Goal: Contribute content

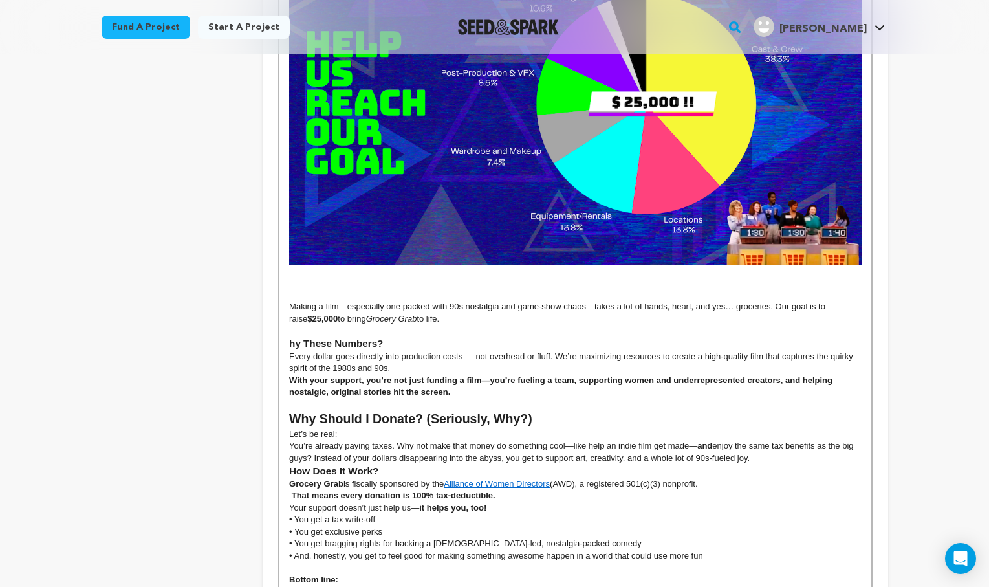
scroll to position [1816, 0]
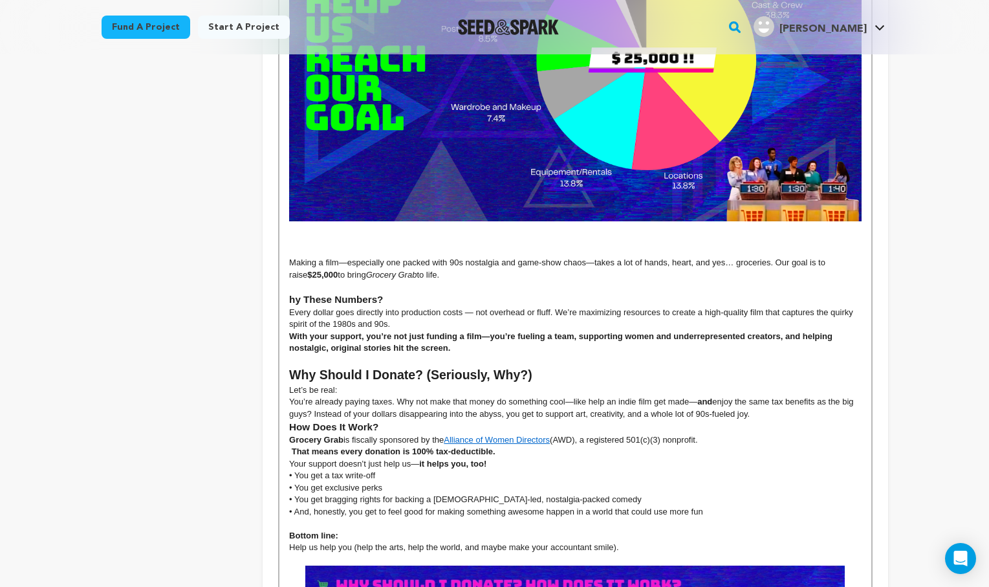
click at [290, 292] on h3 "hy These Numbers?" at bounding box center [575, 299] width 572 height 14
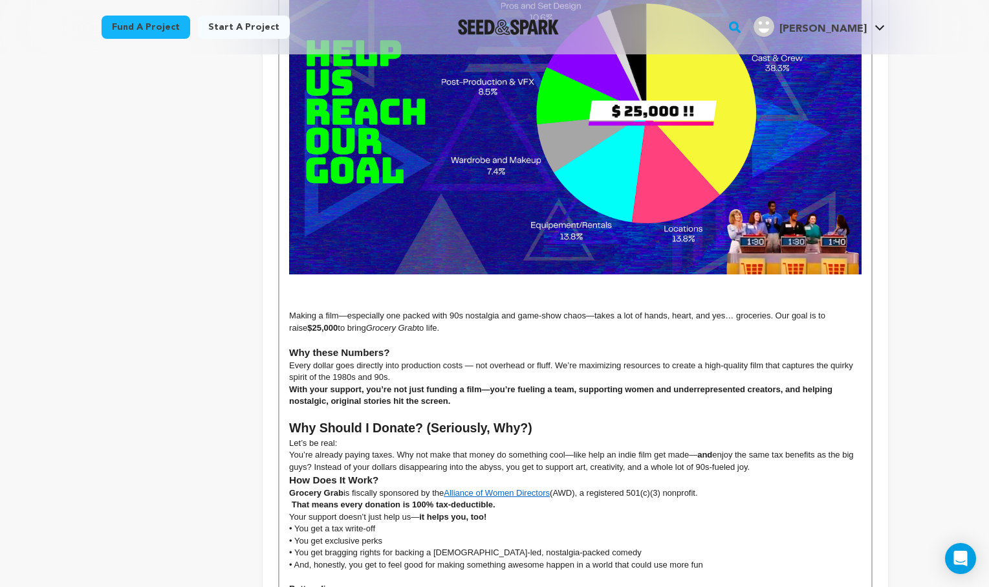
scroll to position [1763, 0]
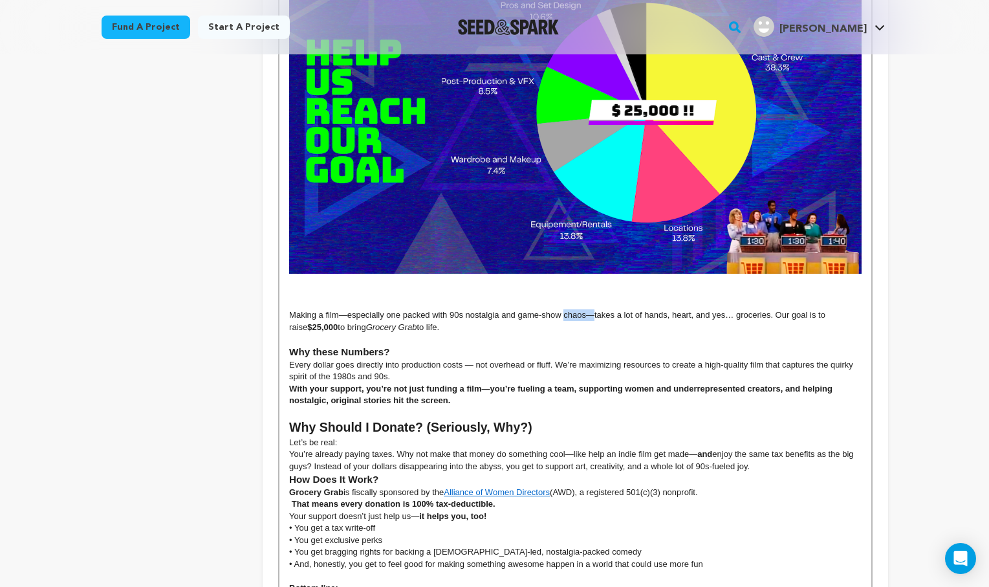
drag, startPoint x: 595, startPoint y: 304, endPoint x: 563, endPoint y: 303, distance: 31.7
click at [563, 309] on p "Making a film—especially one packed with 90s nostalgia and game-show chaos—take…" at bounding box center [575, 321] width 572 height 24
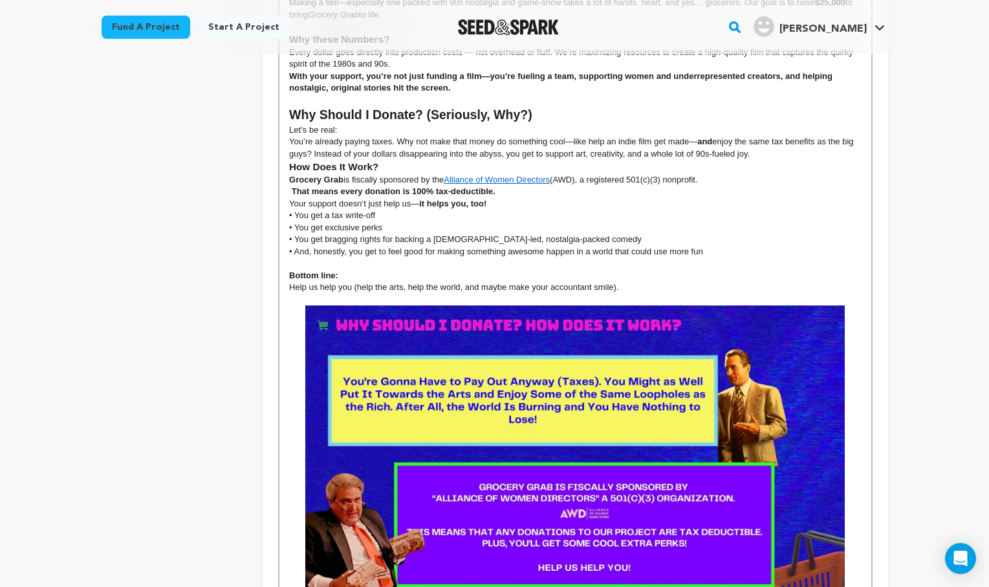
scroll to position [2000, 0]
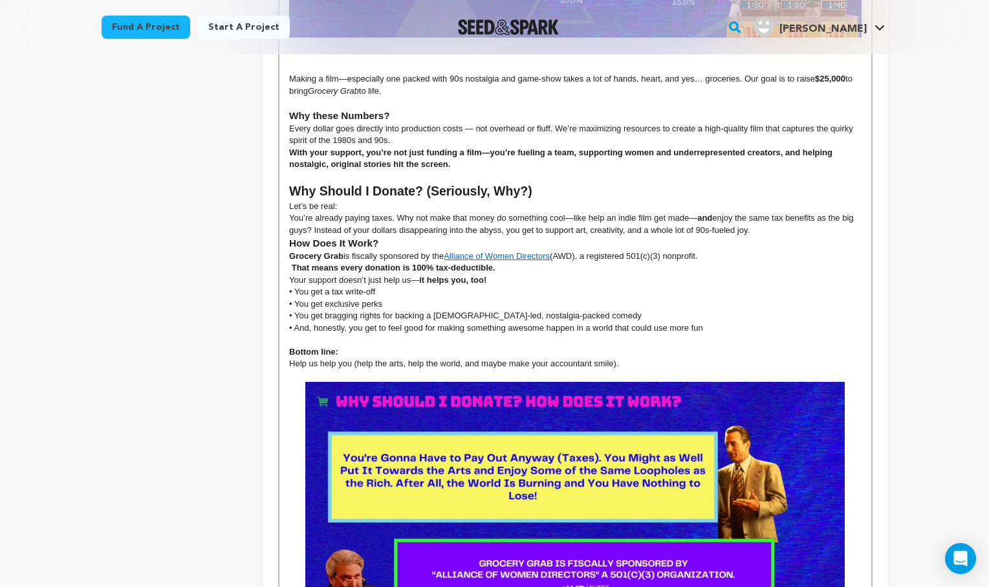
click at [713, 416] on img at bounding box center [574, 533] width 539 height 303
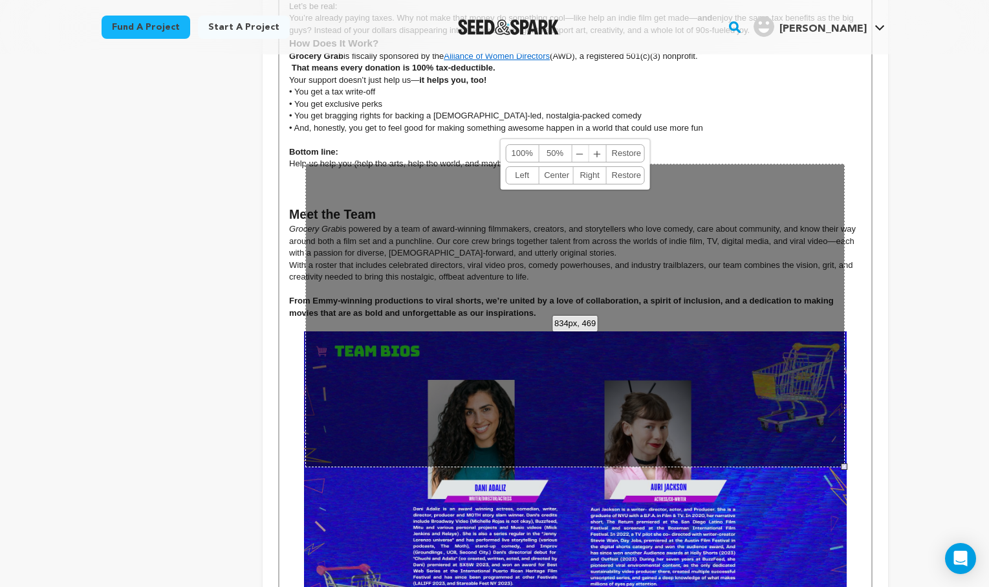
scroll to position [2199, 0]
click at [449, 308] on div "834px, 469 100% 50% ﹣ ﹢ Restore Left Center Right Restore" at bounding box center [574, 315] width 539 height 303
click at [321, 470] on img at bounding box center [575, 483] width 543 height 305
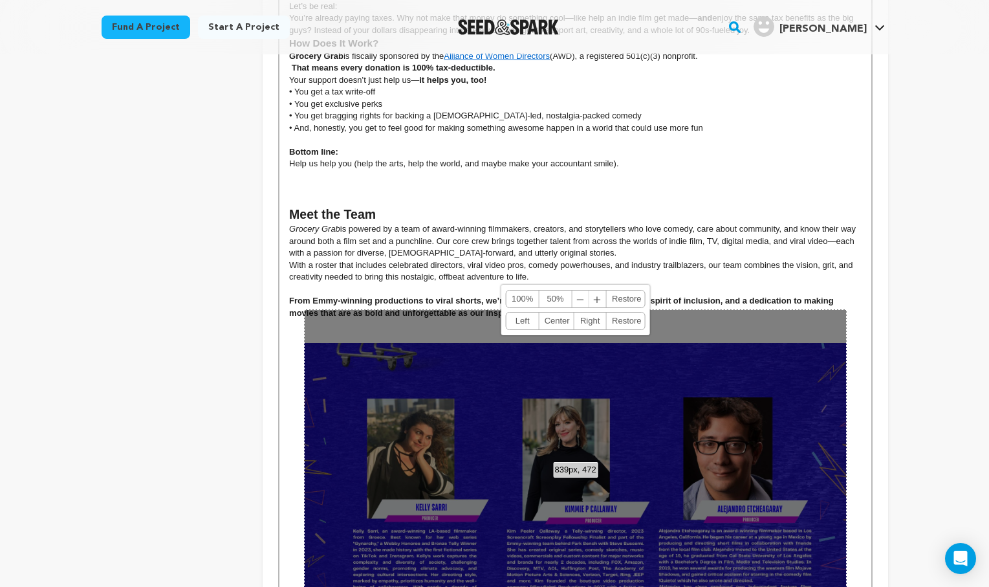
click at [501, 464] on div "839px, 472 100% 50% ﹣ ﹢ Restore Left Center Right Restore" at bounding box center [575, 461] width 543 height 305
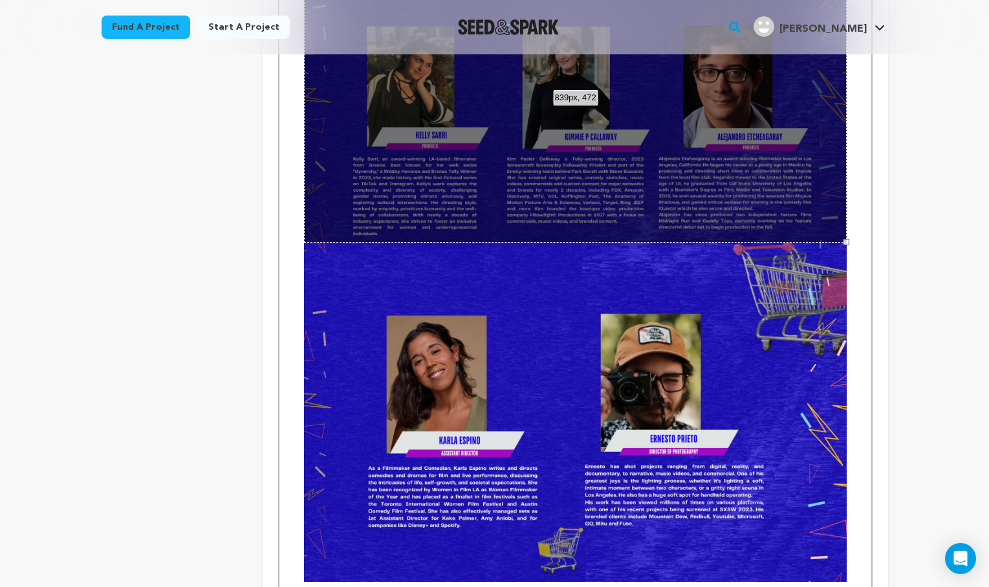
scroll to position [2605, 0]
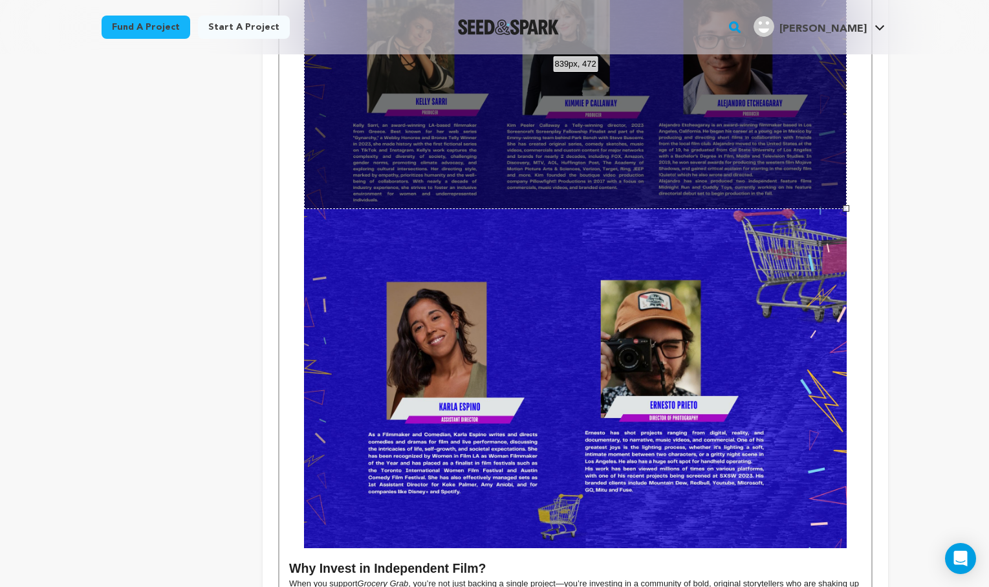
click at [535, 364] on img at bounding box center [575, 395] width 543 height 305
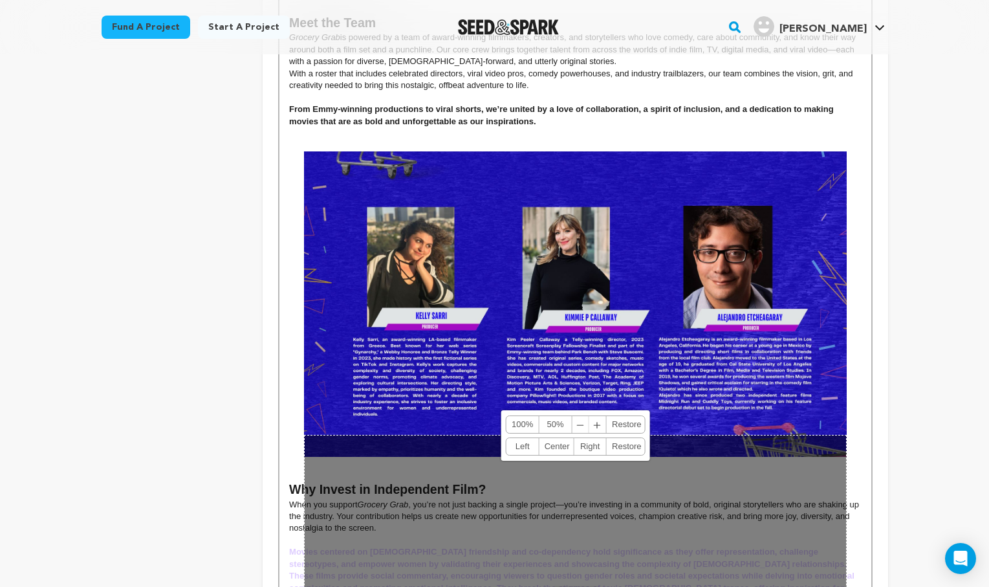
scroll to position [2393, 0]
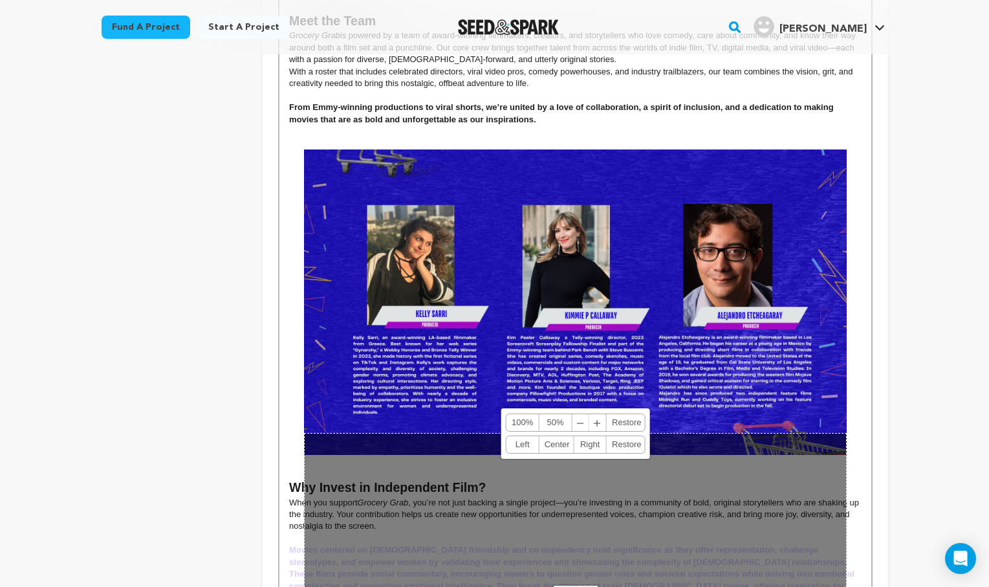
click at [502, 227] on img at bounding box center [575, 301] width 543 height 305
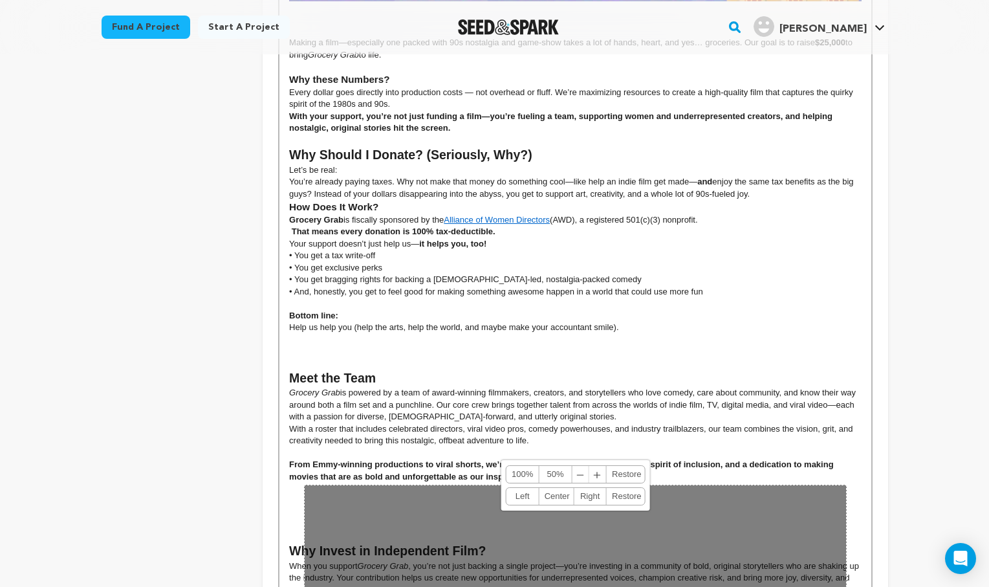
scroll to position [2040, 0]
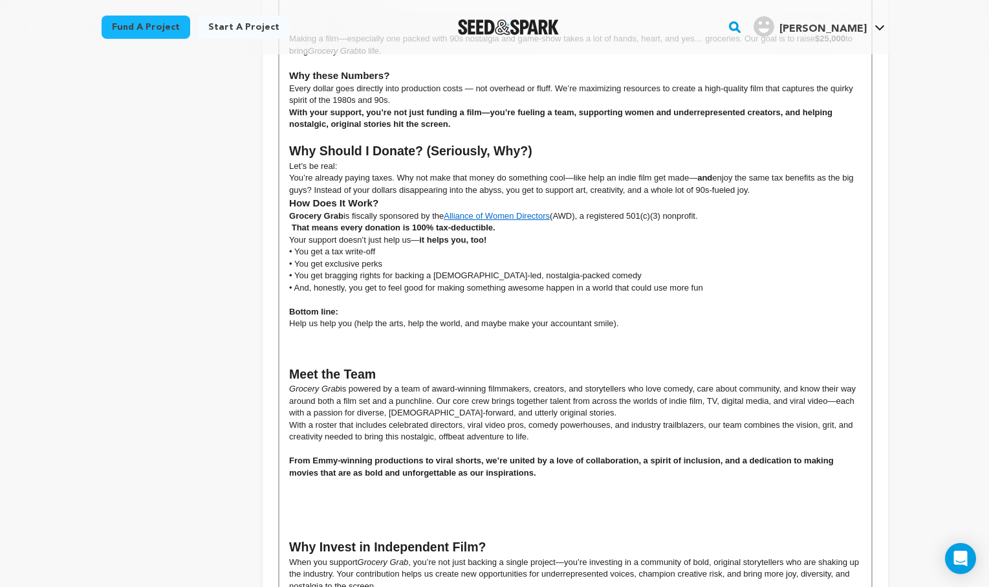
click at [382, 365] on h2 "Meet the Team" at bounding box center [575, 374] width 572 height 18
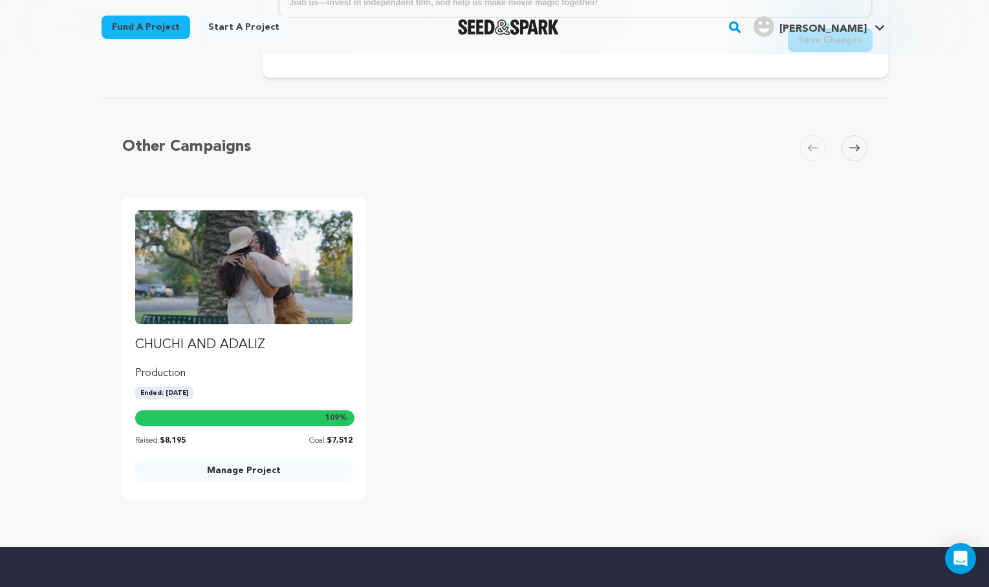
scroll to position [2701, 0]
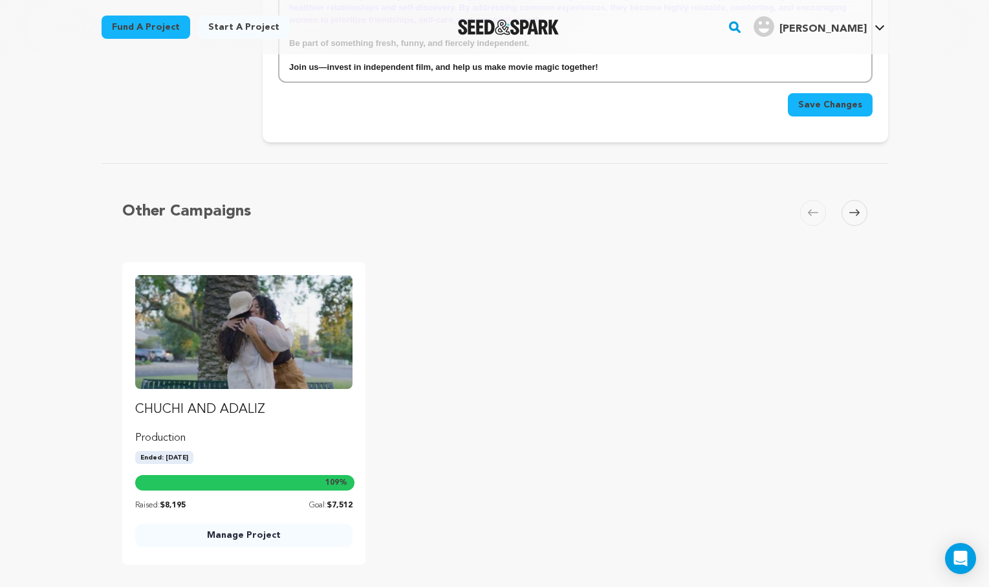
click at [824, 98] on span "Save Changes" at bounding box center [830, 104] width 64 height 13
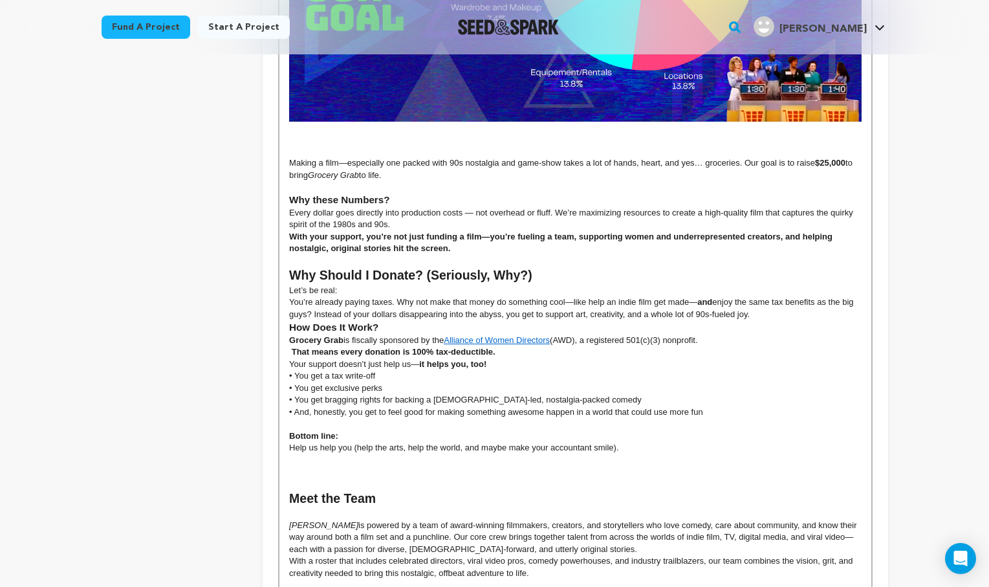
scroll to position [1868, 0]
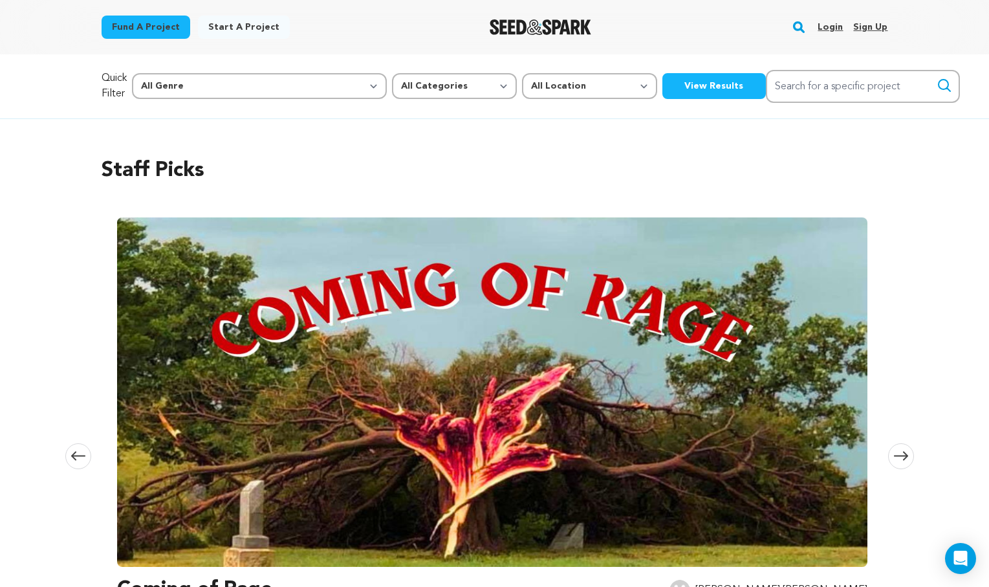
scroll to position [1868, 0]
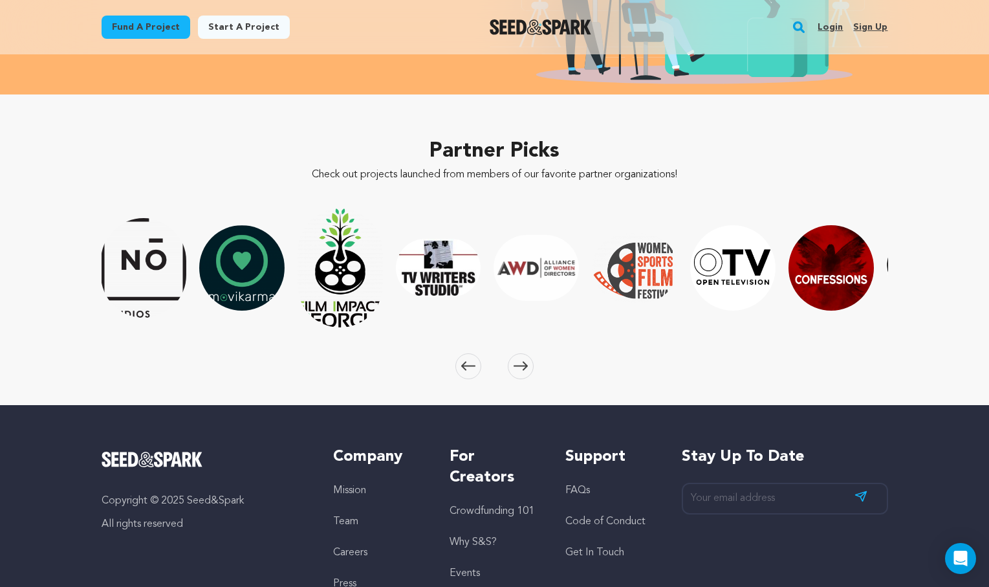
click at [834, 30] on link "Login" at bounding box center [829, 27] width 25 height 21
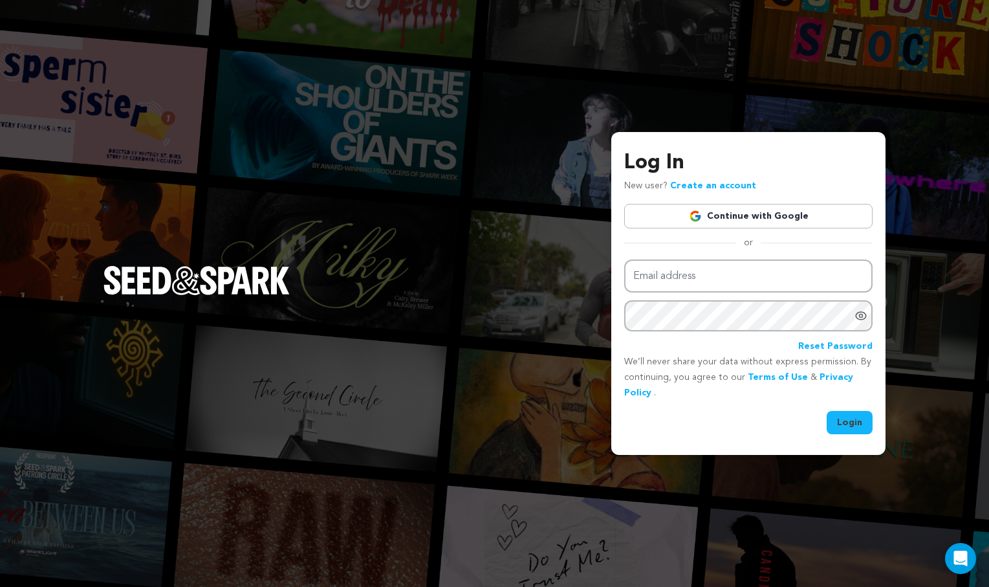
click at [769, 216] on link "Continue with Google" at bounding box center [748, 216] width 248 height 25
click at [722, 219] on link "Continue with Google" at bounding box center [748, 216] width 248 height 25
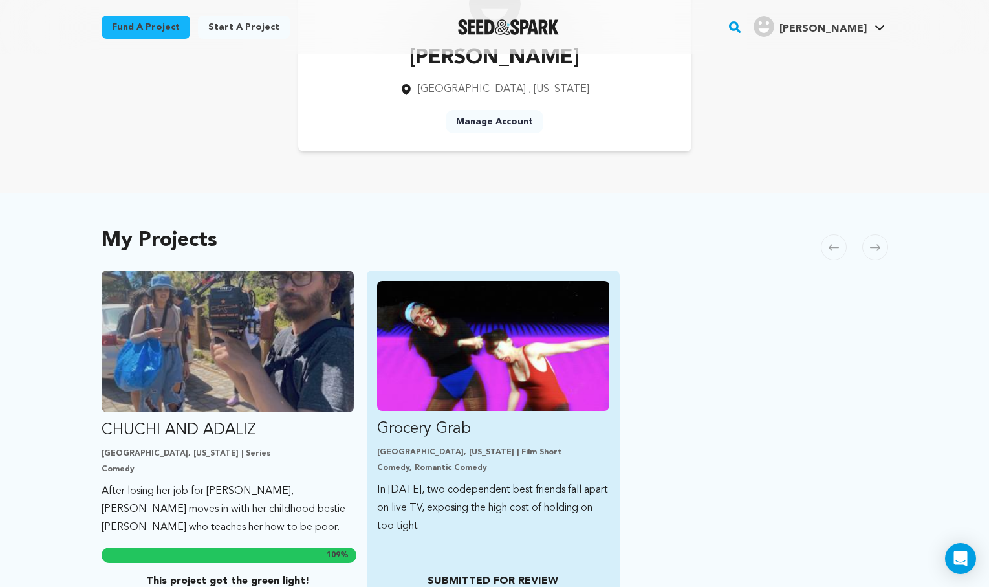
scroll to position [132, 0]
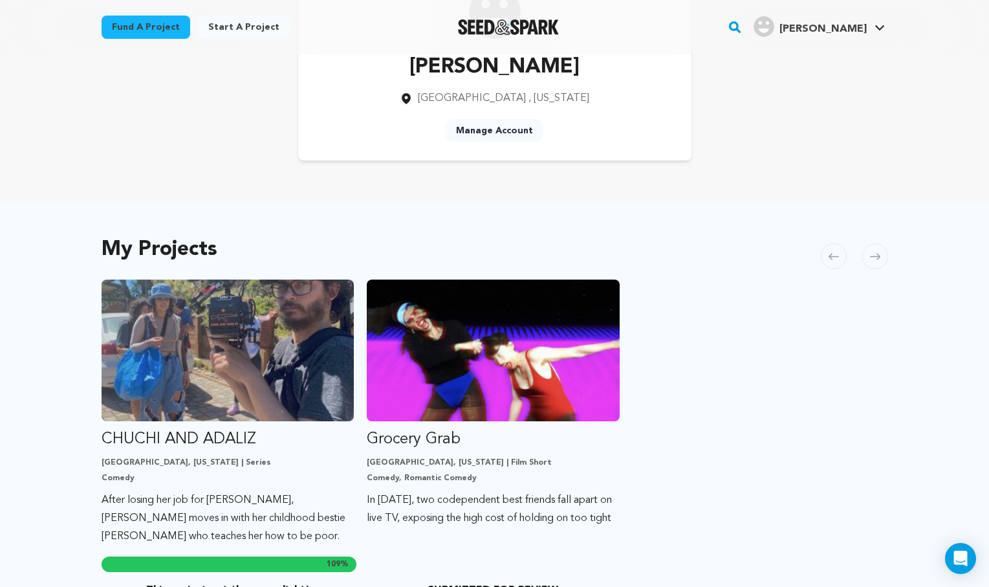
click at [879, 261] on icon at bounding box center [875, 257] width 10 height 10
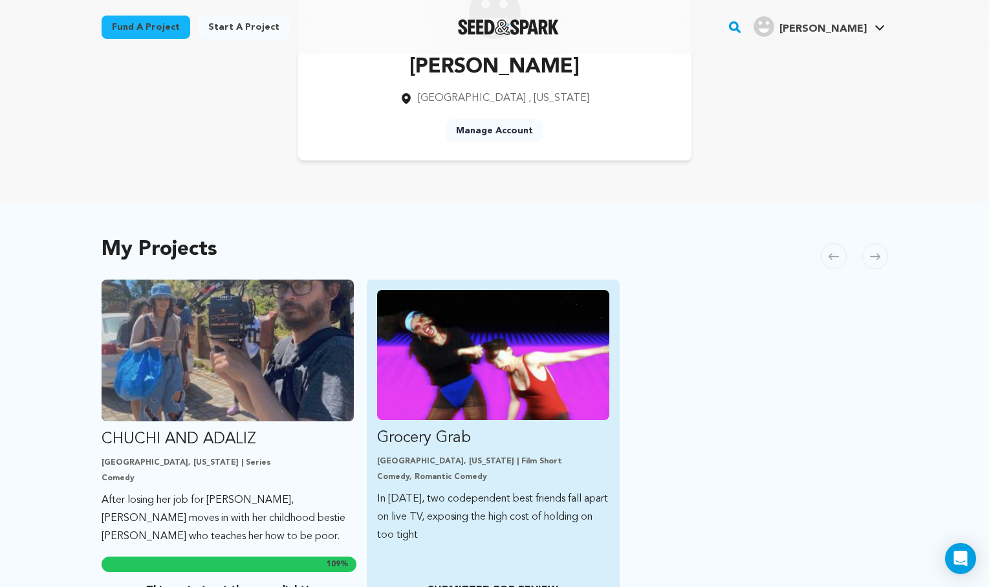
click at [513, 447] on p "Grocery Grab" at bounding box center [493, 437] width 232 height 21
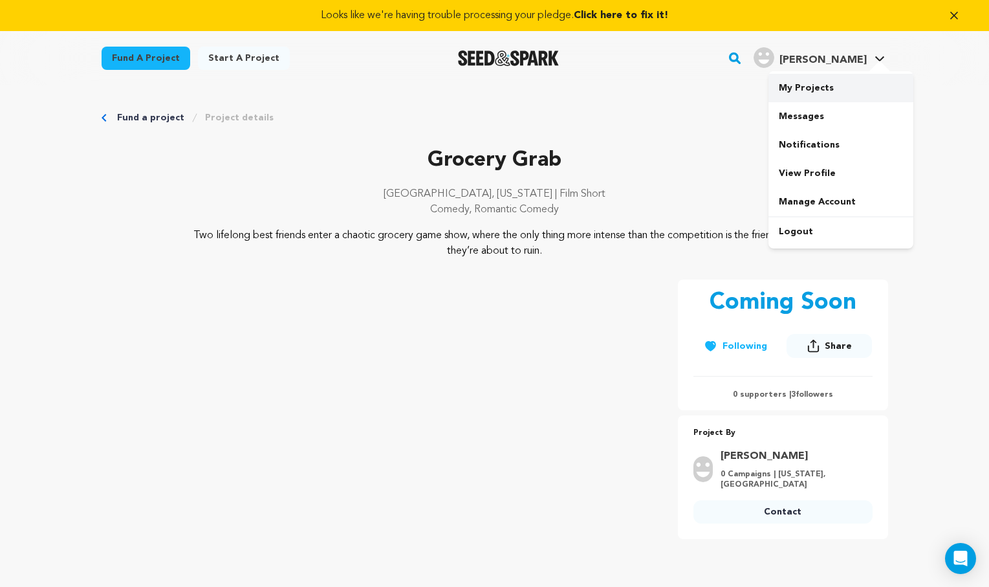
click at [819, 85] on link "My Projects" at bounding box center [840, 88] width 145 height 28
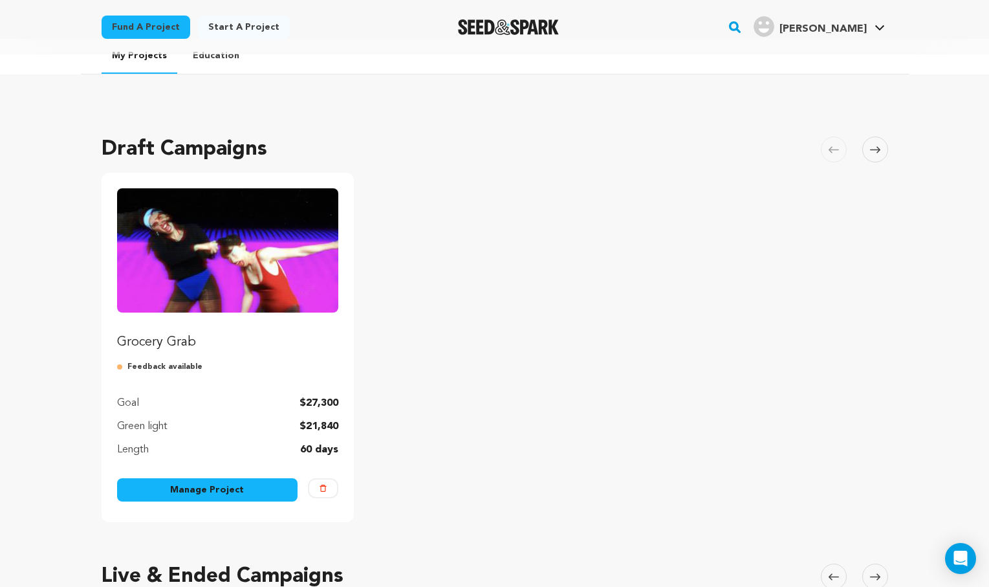
scroll to position [59, 0]
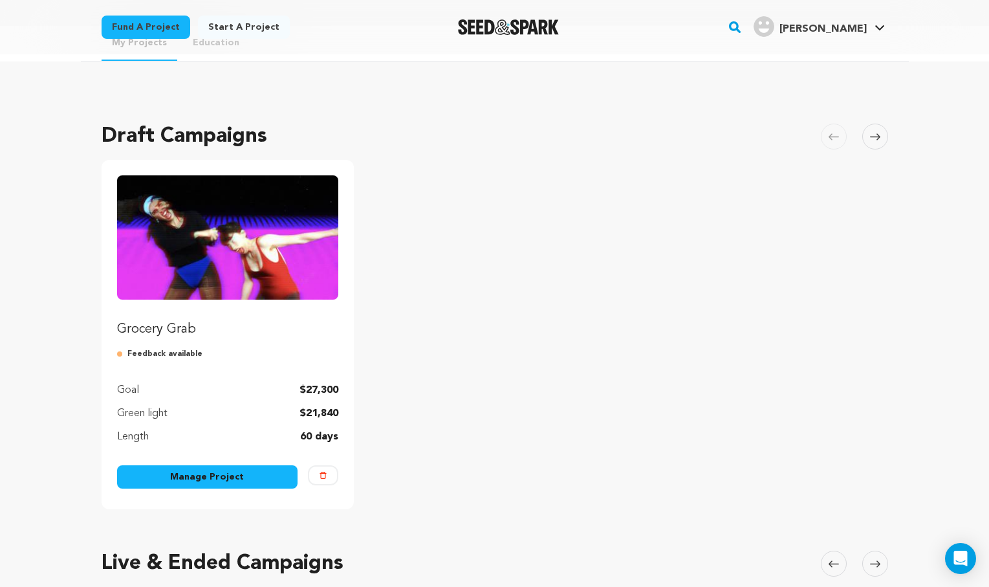
click at [243, 475] on link "Manage Project" at bounding box center [207, 476] width 181 height 23
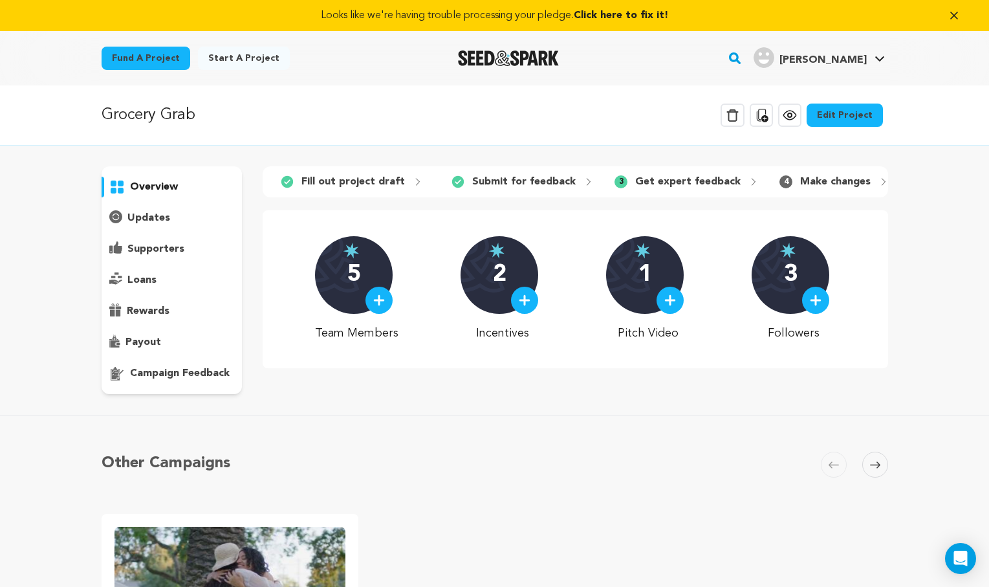
click at [171, 190] on p "overview" at bounding box center [154, 187] width 48 height 16
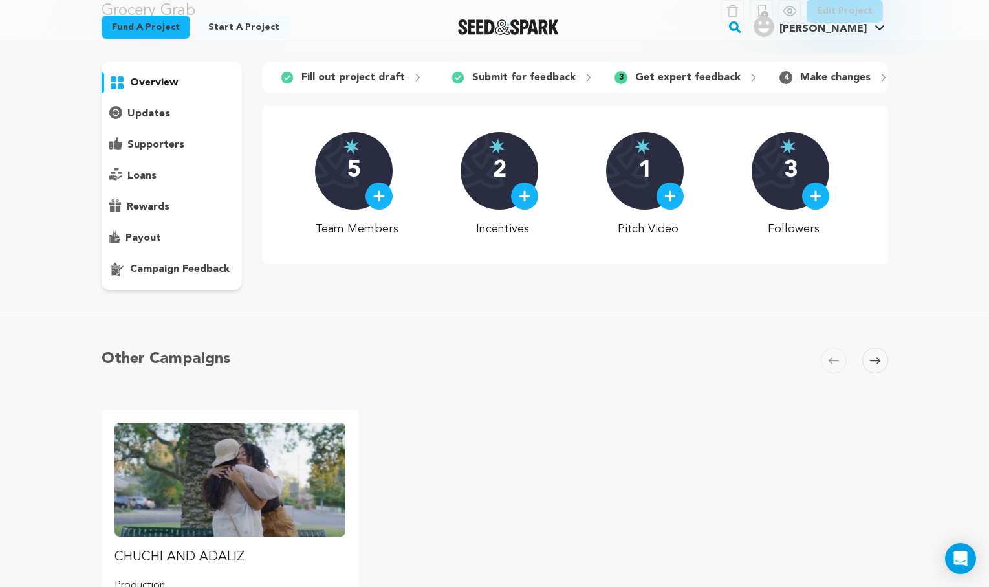
scroll to position [102, 0]
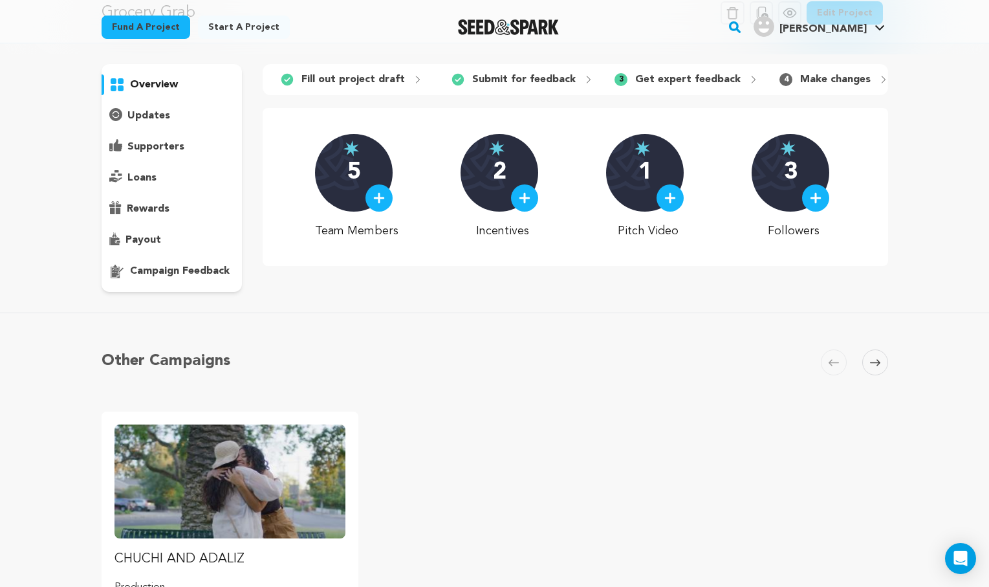
click at [385, 204] on div at bounding box center [378, 197] width 27 height 27
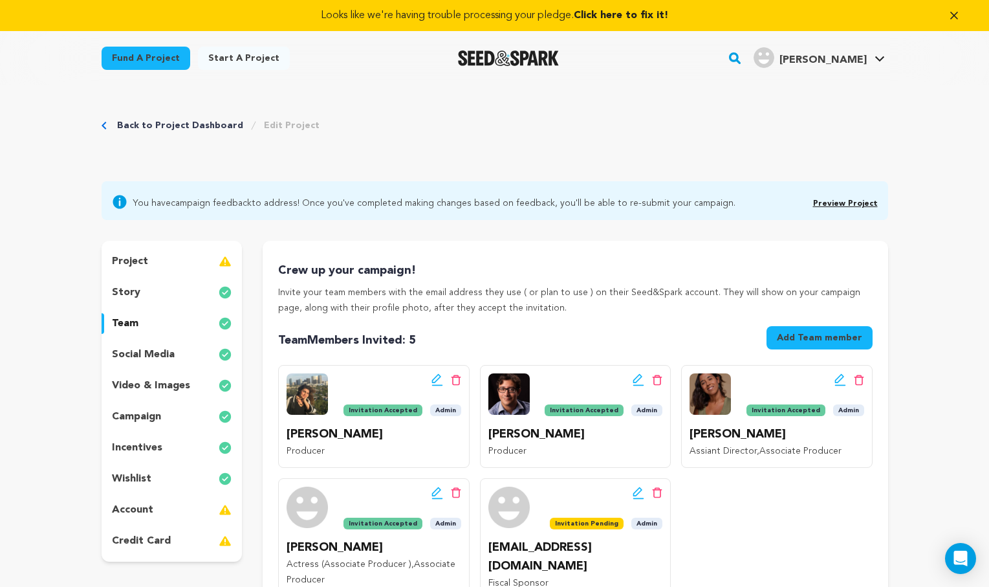
click at [147, 286] on div "story" at bounding box center [172, 292] width 141 height 21
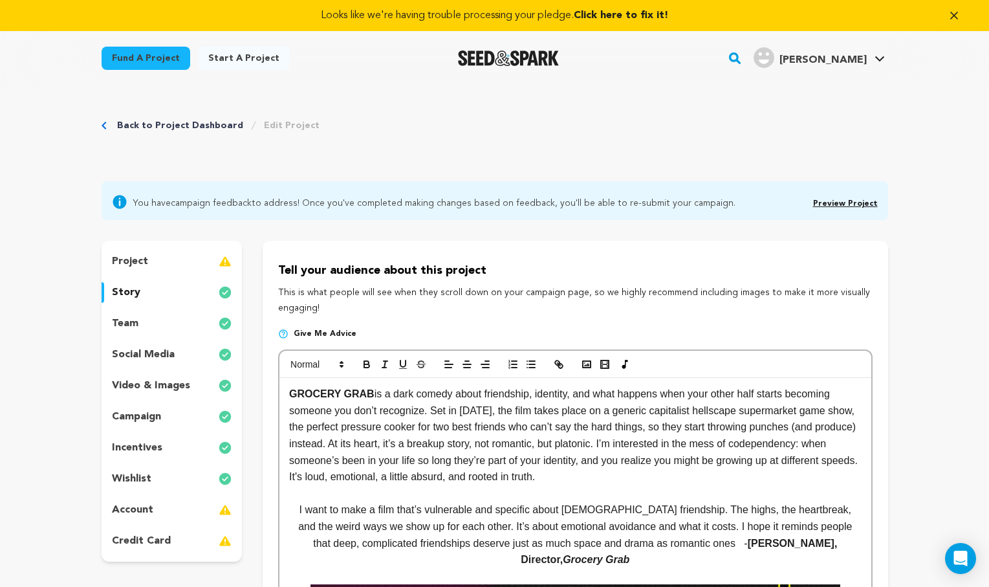
click at [162, 266] on div "project" at bounding box center [172, 261] width 141 height 21
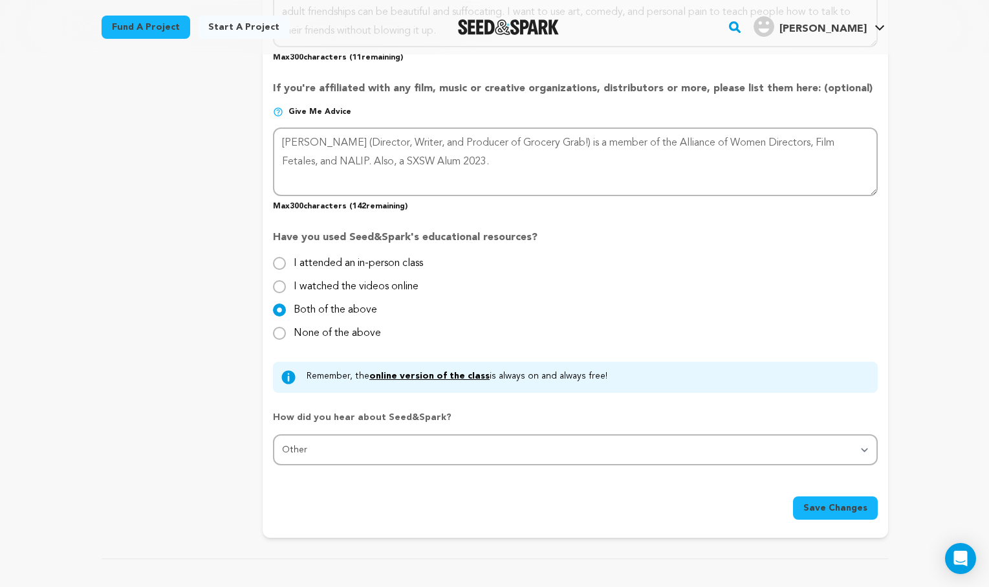
scroll to position [1202, 0]
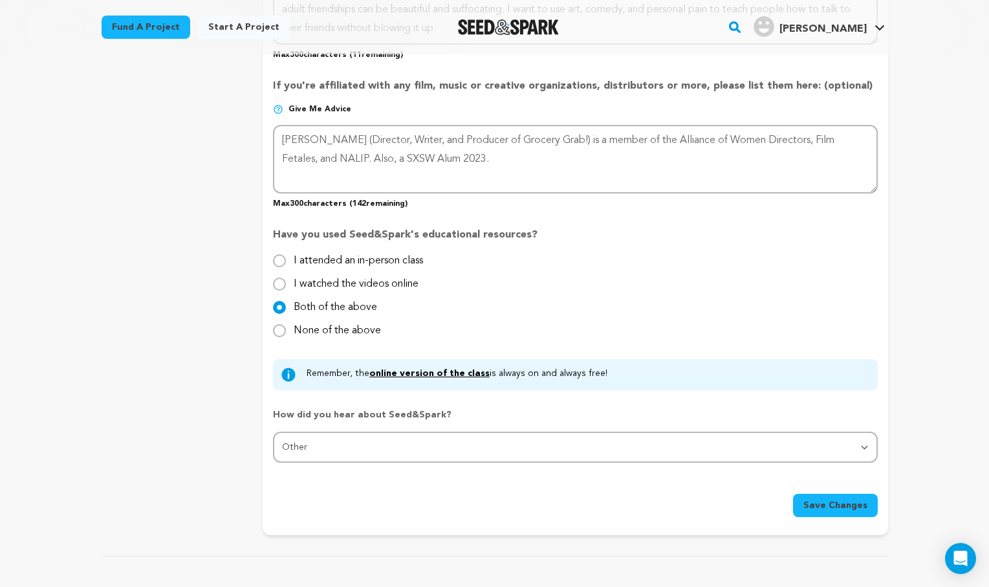
click at [823, 499] on span "Save Changes" at bounding box center [835, 505] width 64 height 13
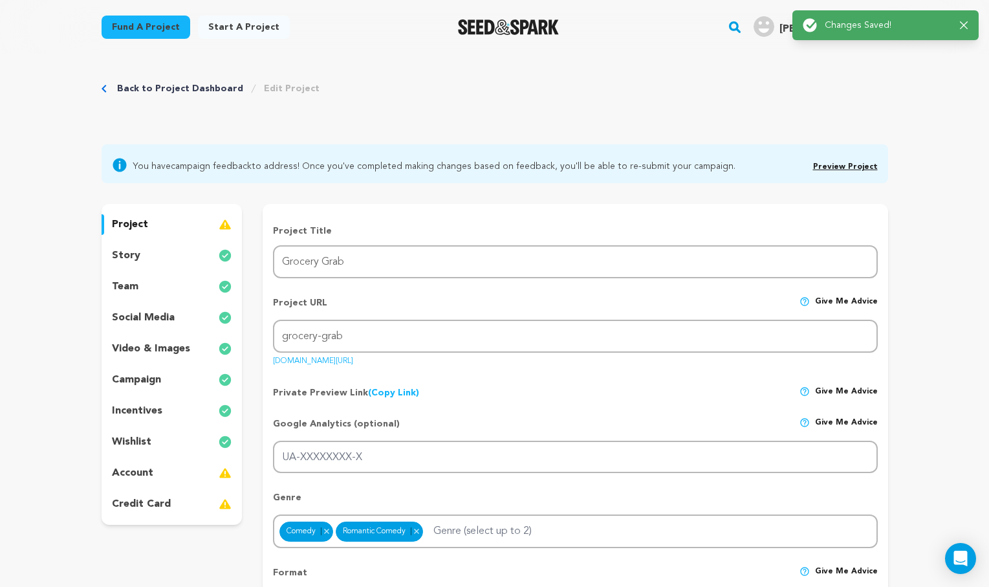
scroll to position [0, 0]
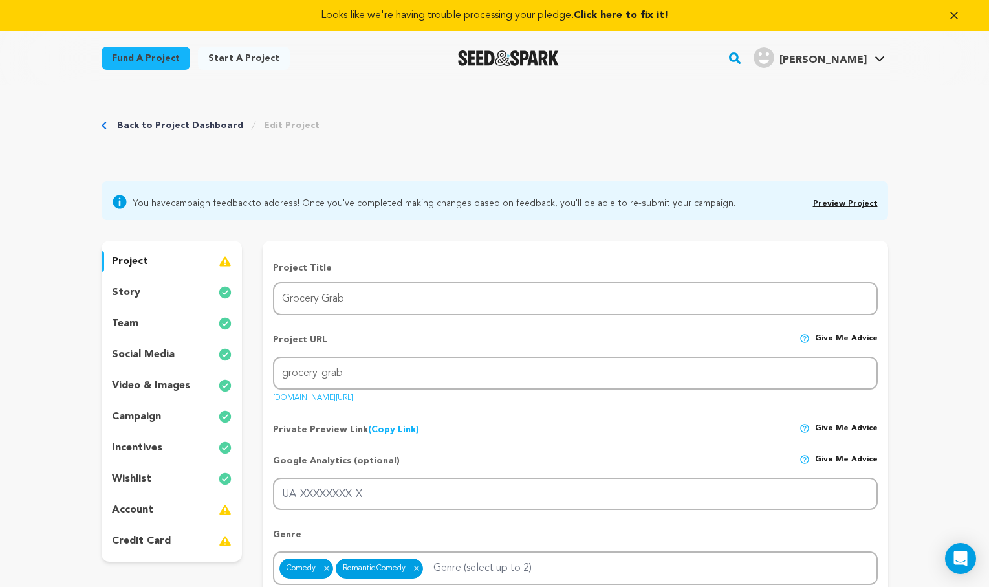
click at [195, 292] on div "story" at bounding box center [172, 292] width 141 height 21
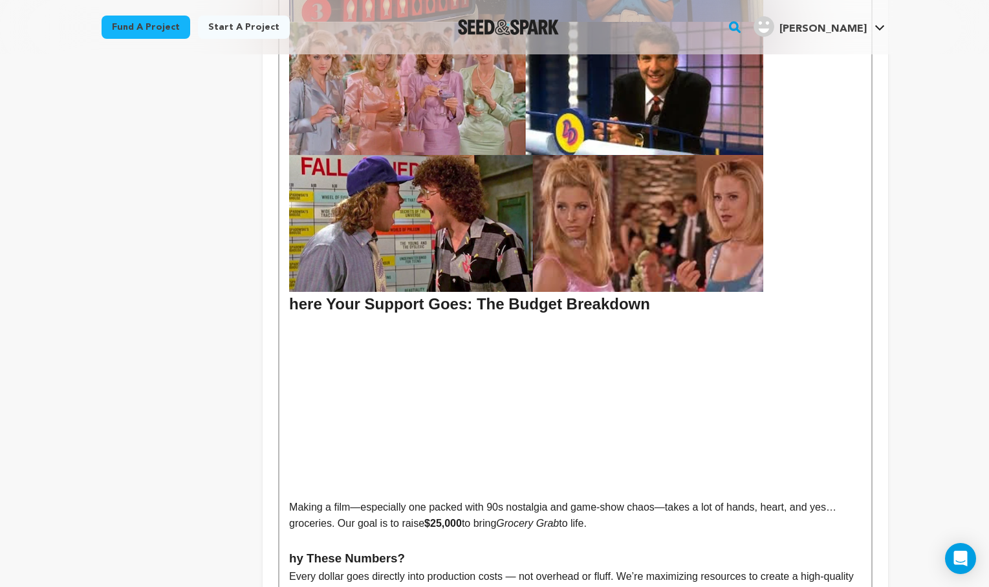
scroll to position [1514, 0]
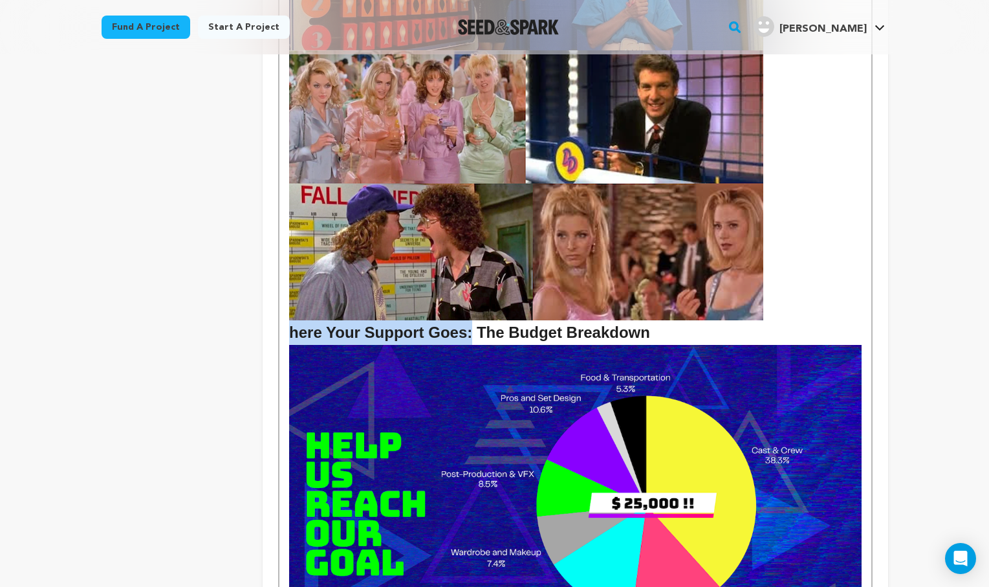
drag, startPoint x: 465, startPoint y: 290, endPoint x: 286, endPoint y: 291, distance: 178.5
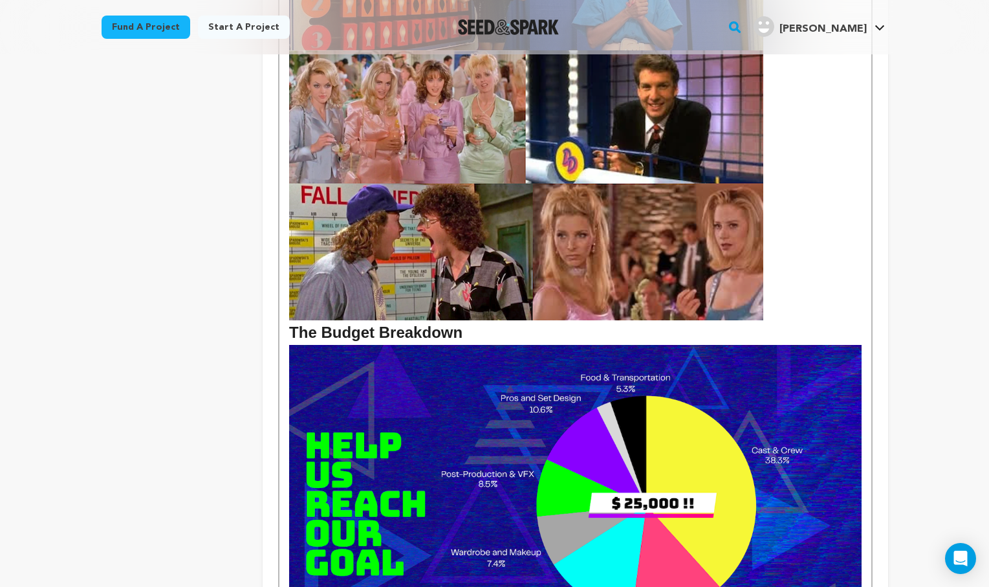
drag, startPoint x: 465, startPoint y: 288, endPoint x: 385, endPoint y: 283, distance: 80.4
click at [385, 320] on h2 "The Budget Breakdown" at bounding box center [575, 332] width 572 height 25
click at [292, 320] on h2 "The Budget Deets!" at bounding box center [575, 332] width 572 height 25
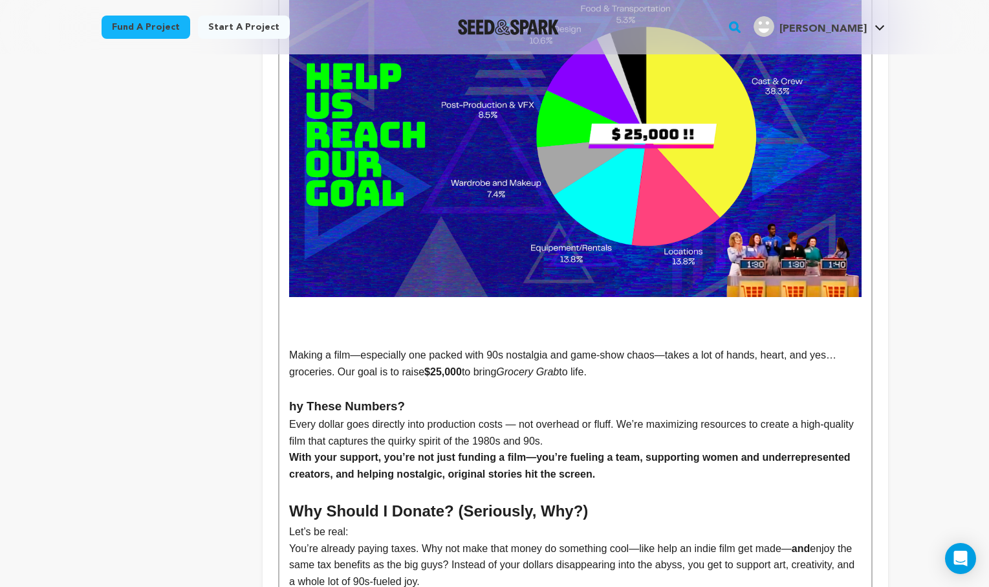
scroll to position [1990, 0]
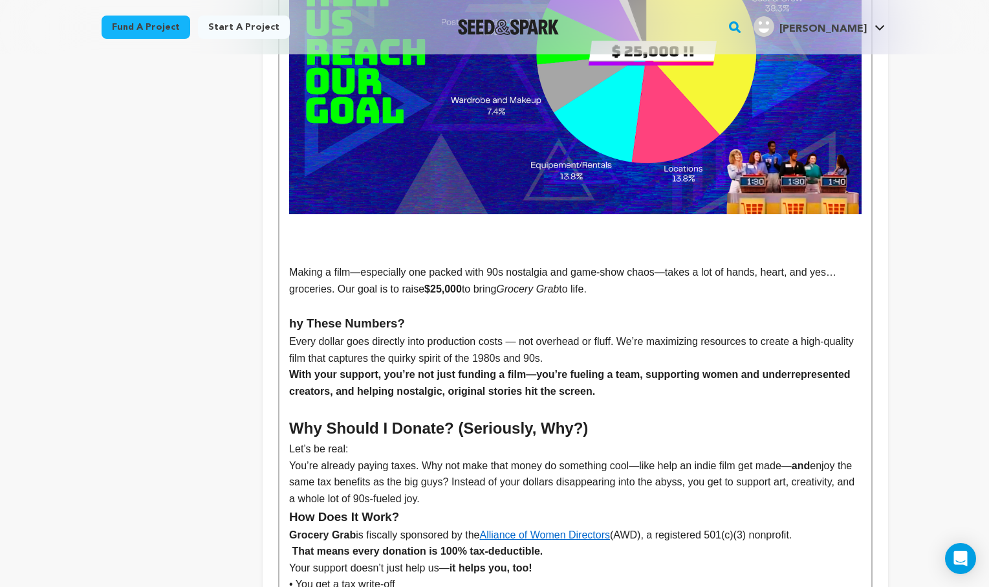
click at [361, 264] on p "Making a film—especially one packed with 90s nostalgia and game-show chaos—take…" at bounding box center [575, 280] width 572 height 33
click at [323, 264] on p "Making, especially one packed with 90same-show chaos, nostalgia and gtakes a lo…" at bounding box center [575, 280] width 572 height 33
click at [330, 264] on p "Making Films, especially one packed with 90same-show chaos, nostalgia and gtake…" at bounding box center [575, 280] width 572 height 33
click at [446, 264] on p "Making films, especially one packed with 90same-show chaos, nostalgia and gtake…" at bounding box center [575, 280] width 572 height 33
click at [576, 264] on p "Making films, especially one packed with 90same-show chaos, nostalgia and gtake…" at bounding box center [575, 280] width 572 height 33
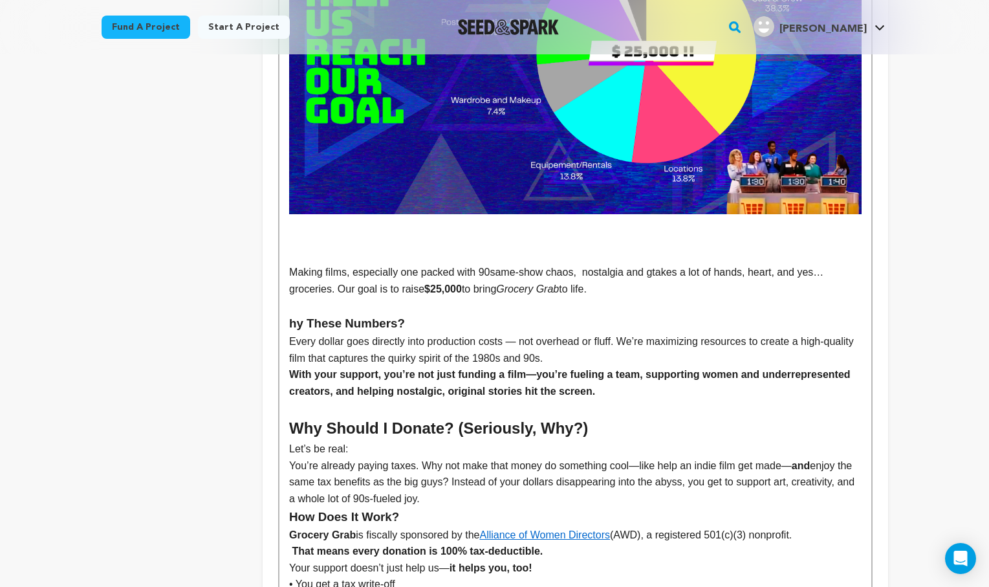
click at [587, 264] on p "Making films, especially one packed with 90same-show chaos, nostalgia and gtake…" at bounding box center [575, 280] width 572 height 33
drag, startPoint x: 660, startPoint y: 228, endPoint x: 561, endPoint y: 222, distance: 99.7
click at [561, 264] on p "Making films, especially one packed with 90same-show chaos, nostalgia and gtake…" at bounding box center [575, 280] width 572 height 33
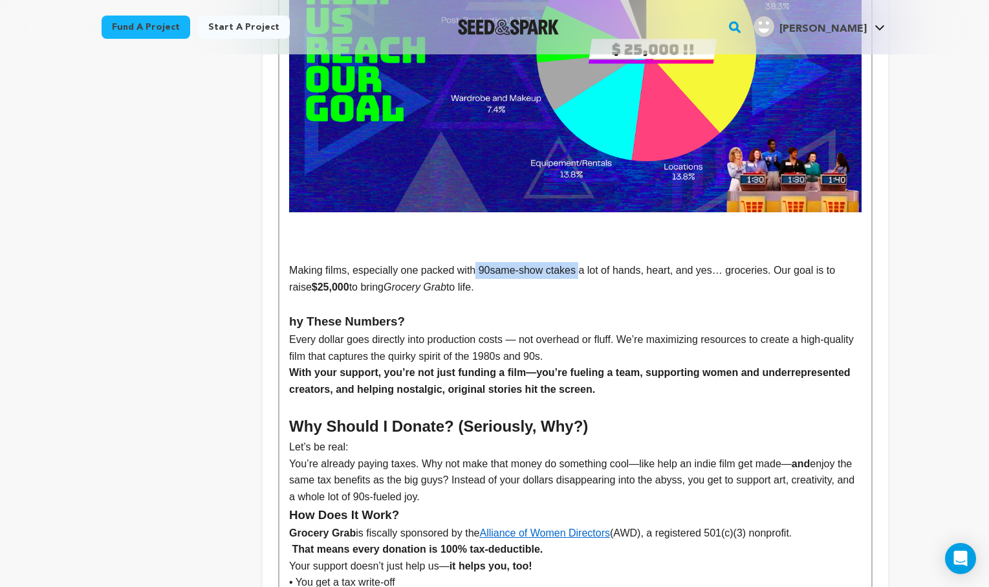
drag, startPoint x: 480, startPoint y: 221, endPoint x: 588, endPoint y: 225, distance: 107.4
click at [588, 262] on p "Making films, especially one packed with 90same-show ctakes a lot of hands, hea…" at bounding box center [575, 278] width 572 height 33
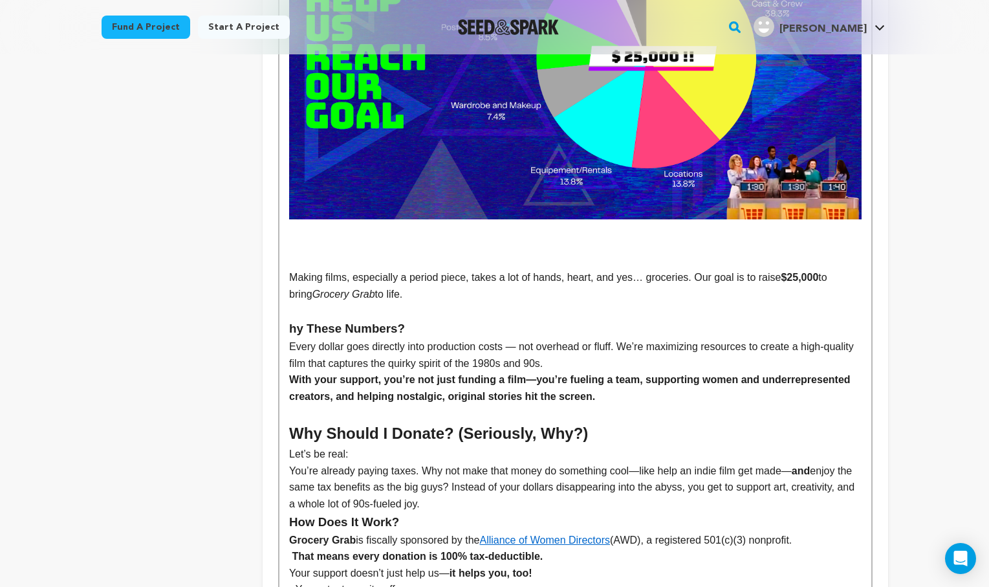
scroll to position [1984, 0]
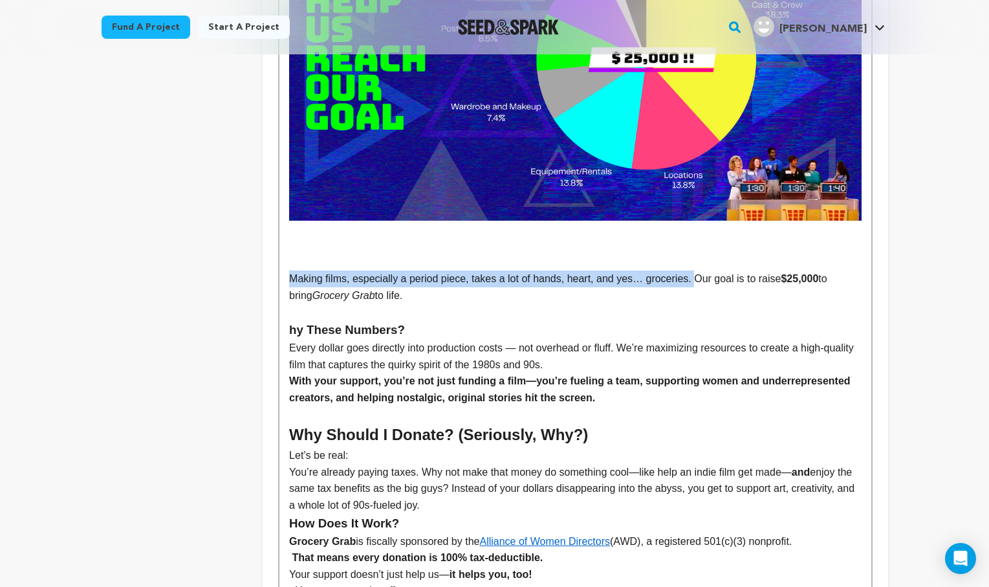
drag, startPoint x: 699, startPoint y: 232, endPoint x: 290, endPoint y: 229, distance: 409.4
click at [290, 270] on p "Making films, especially a period piece, takes a lot of hands, heart, and yes… …" at bounding box center [575, 286] width 572 height 33
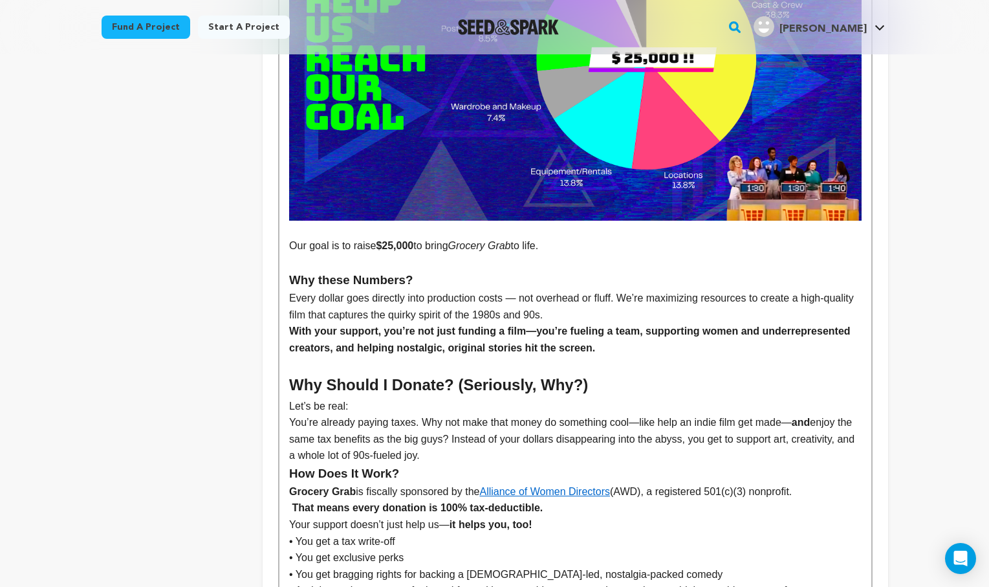
drag, startPoint x: 588, startPoint y: 208, endPoint x: 303, endPoint y: 189, distance: 286.4
click at [303, 189] on div "GROCERY GRAB is a dark comedy about friendship, identity, and what happens when…" at bounding box center [574, 391] width 591 height 3994
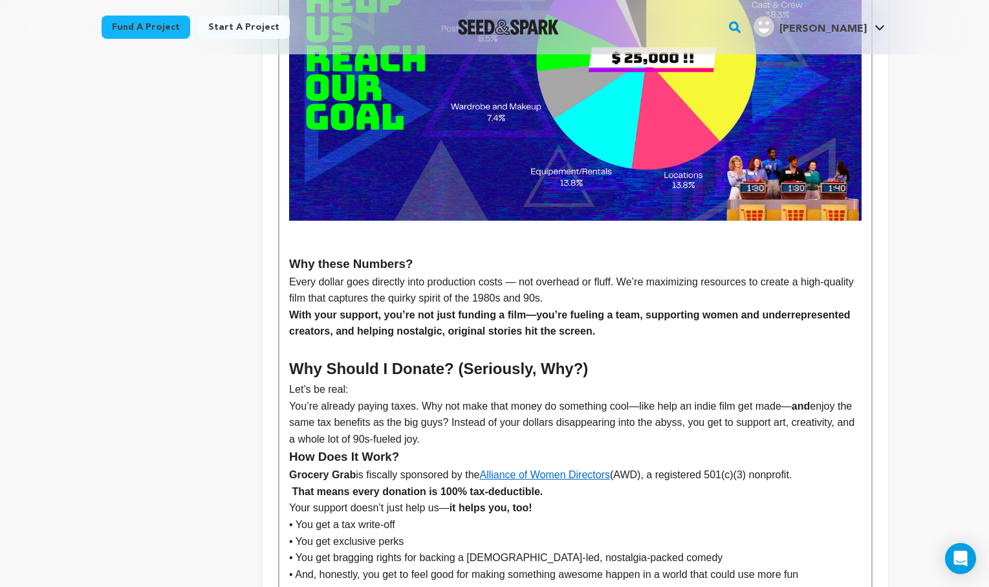
click at [521, 274] on p "Every dollar goes directly into production costs — not overhead or fluff. We’re…" at bounding box center [575, 290] width 572 height 33
drag, startPoint x: 616, startPoint y: 235, endPoint x: 510, endPoint y: 237, distance: 105.4
click at [510, 274] on p "Every dollar goes directly into production costs, not overhead or fluff. We’re …" at bounding box center [575, 290] width 572 height 33
click at [451, 274] on p "Every dollar goes directly into production costs. We’re maximizing resources to…" at bounding box center [575, 290] width 572 height 33
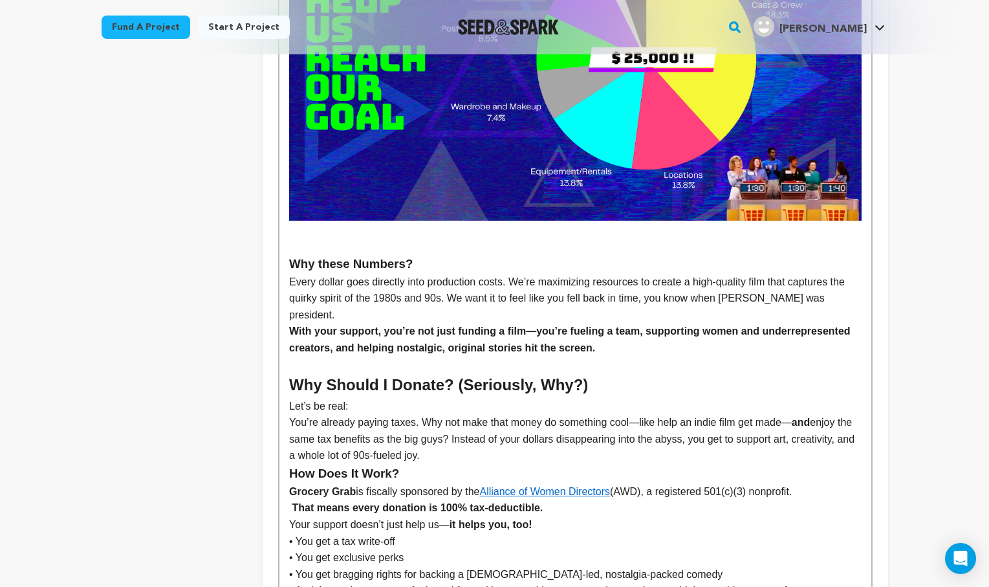
click at [731, 274] on p "Every dollar goes directly into production costs. We’re maximizing resources to…" at bounding box center [575, 299] width 572 height 50
click at [678, 274] on p "Every dollar goes directly into production costs. We’re maximizing resources to…" at bounding box center [575, 299] width 572 height 50
click at [676, 274] on p "Every dollar goes directly into production costs. We’re maximizing resources to…" at bounding box center [575, 299] width 572 height 50
click at [618, 323] on h4 "With your support, you’re not just funding a film—you’re fueling a team, suppor…" at bounding box center [575, 339] width 572 height 33
click at [288, 267] on div "GROCERY GRAB is a dark comedy about friendship, identity, and what happens when…" at bounding box center [574, 391] width 591 height 3994
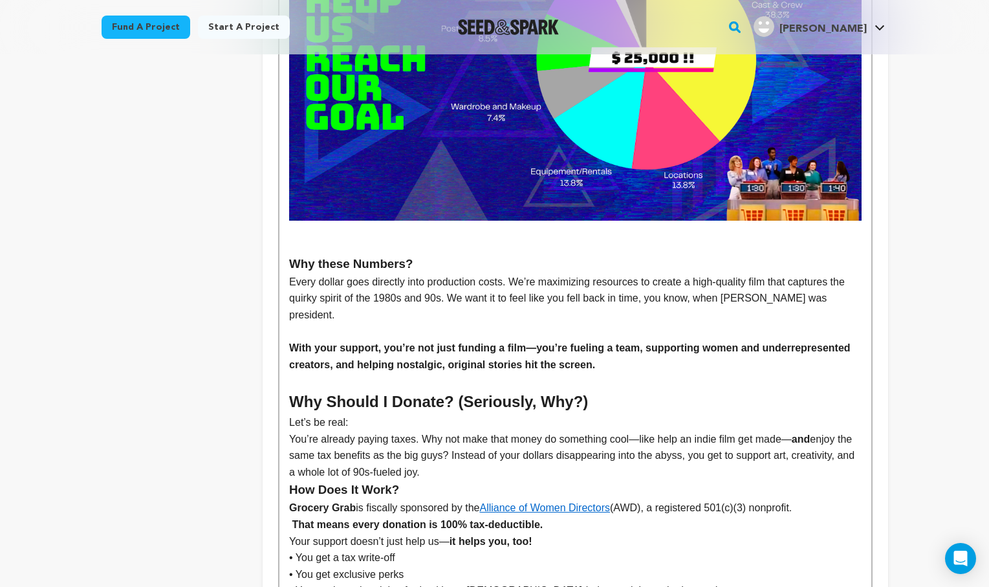
click at [536, 340] on h4 "With your support, you’re not just funding a film—you’re fueling a team, suppor…" at bounding box center [575, 356] width 572 height 33
click at [704, 340] on h4 "With your support, you’re not just funding a film, you’re fueling a team, suppo…" at bounding box center [575, 356] width 572 height 33
click at [424, 340] on h4 "With your support, you’re not just funding a film, you’re fueling a team, suppo…" at bounding box center [575, 356] width 572 height 33
click at [594, 340] on h4 "With your support, you’re not just funding a film, you’re fueling a team, suppo…" at bounding box center [575, 356] width 572 height 33
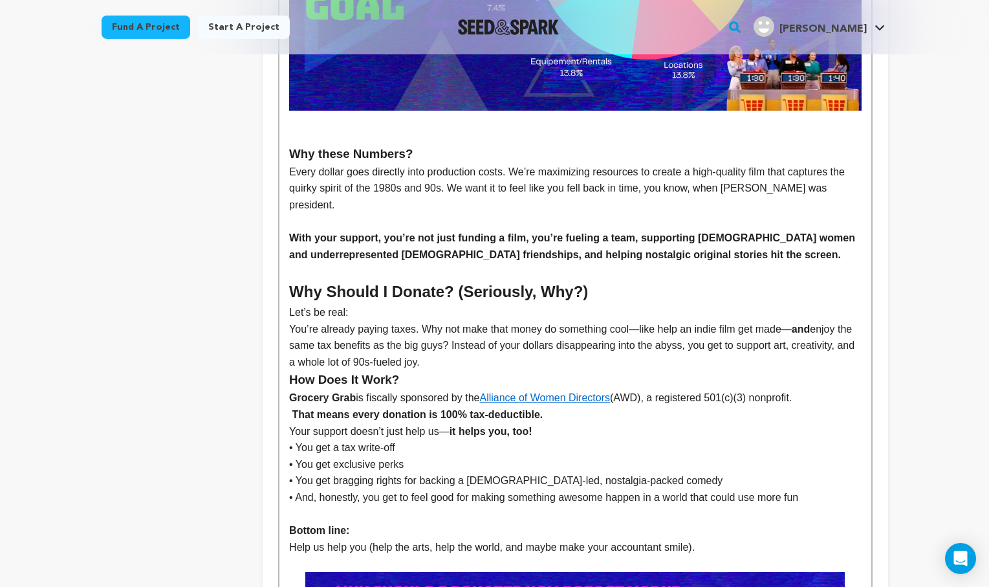
scroll to position [2095, 0]
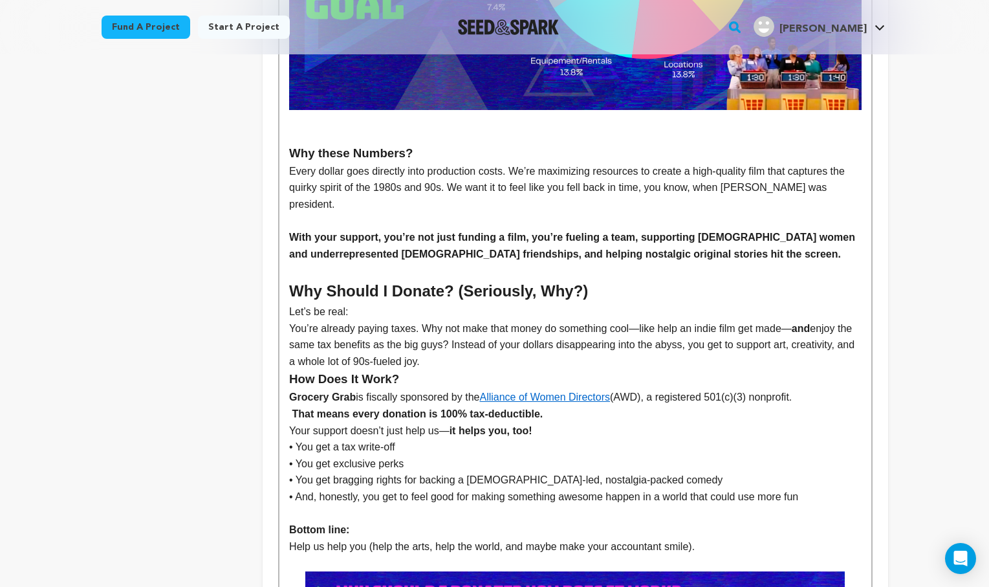
click at [643, 320] on p "You’re already paying taxes. Why not make that money do something cool—like hel…" at bounding box center [575, 345] width 572 height 50
click at [781, 320] on p "You’re already paying taxes. Why not make that money do something cool? Help an…" at bounding box center [575, 345] width 572 height 50
drag, startPoint x: 388, startPoint y: 277, endPoint x: 445, endPoint y: 277, distance: 56.9
click at [445, 320] on p "You’re already paying taxes. Why not make that money do something cool? Help an…" at bounding box center [575, 345] width 572 height 50
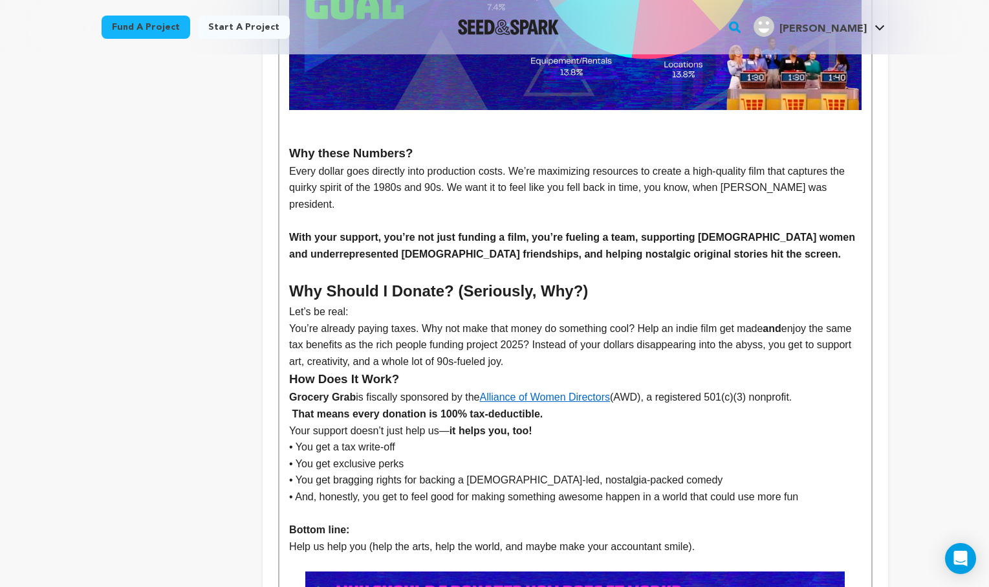
click at [517, 320] on p "You’re already paying taxes. Why not make that money do something cool? Help an…" at bounding box center [575, 345] width 572 height 50
click at [566, 320] on p "You’re already paying taxes. Why not make that money do something cool? Help an…" at bounding box center [575, 345] width 572 height 50
click at [597, 320] on p "You’re already paying taxes. Why not make that money do something cool? Help an…" at bounding box center [575, 345] width 572 height 50
drag, startPoint x: 651, startPoint y: 296, endPoint x: 513, endPoint y: 296, distance: 137.7
click at [513, 320] on p "You’re already paying taxes. Why not make that money do something cool? Help an…" at bounding box center [575, 345] width 572 height 50
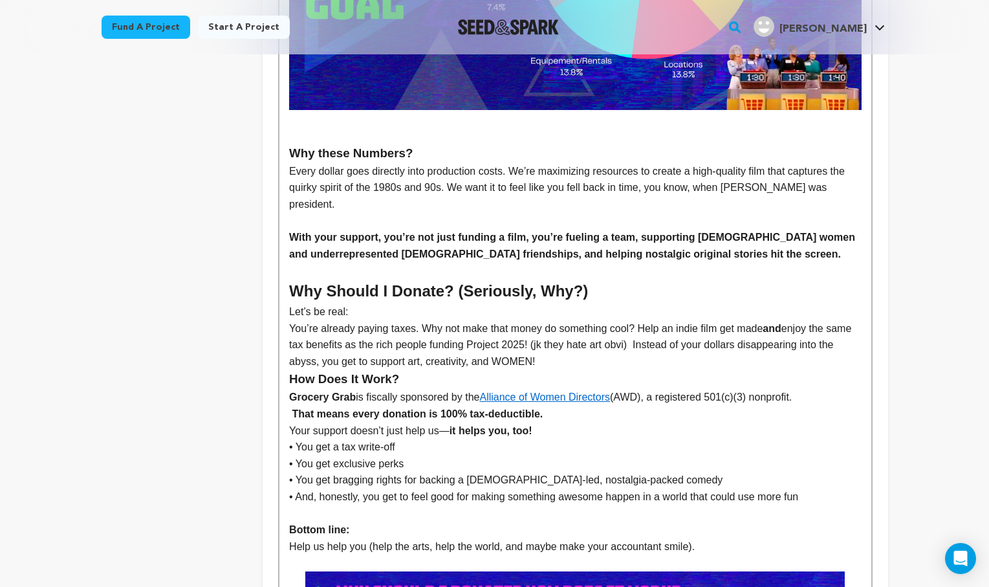
click at [290, 369] on h3 "How Does It Work?" at bounding box center [575, 378] width 572 height 19
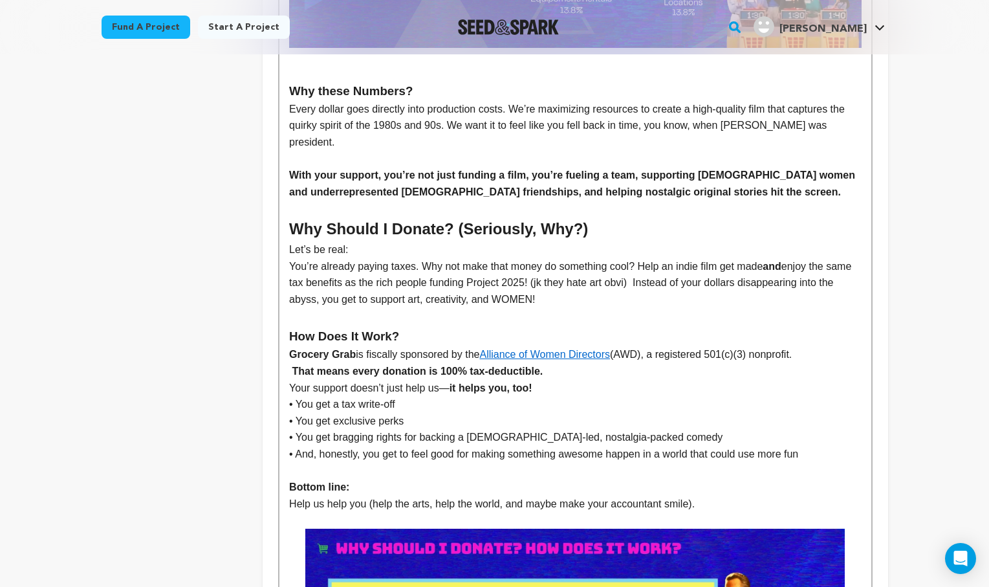
scroll to position [2157, 0]
drag, startPoint x: 823, startPoint y: 383, endPoint x: 286, endPoint y: 387, distance: 536.7
click at [286, 387] on div "GROCERY GRAB is a dark comedy about friendship, identity, and what happens when…" at bounding box center [574, 236] width 591 height 4030
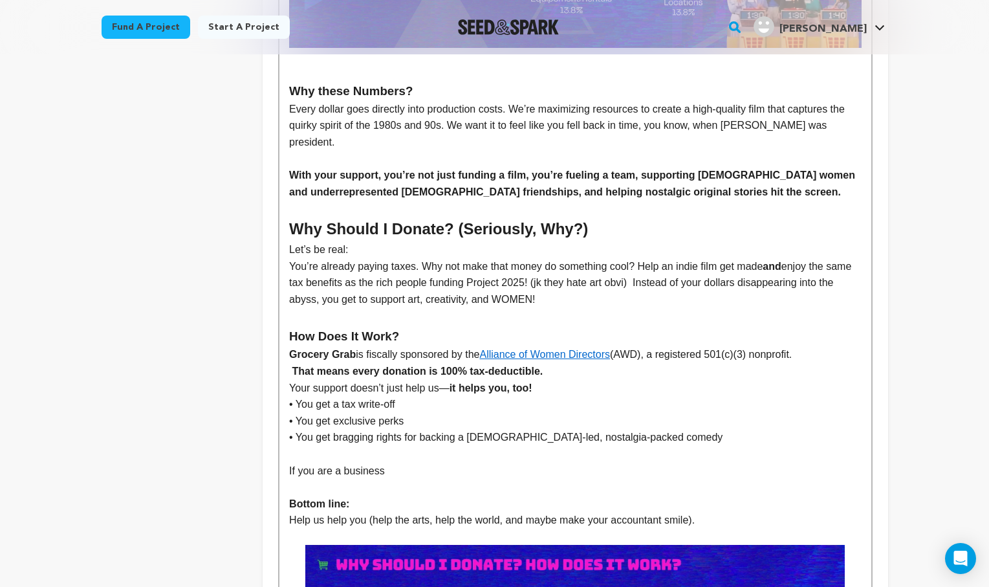
drag, startPoint x: 403, startPoint y: 393, endPoint x: 279, endPoint y: 389, distance: 124.2
click at [279, 389] on div "GROCERY GRAB is a dark comedy about friendship, identity, and what happens when…" at bounding box center [575, 231] width 594 height 4077
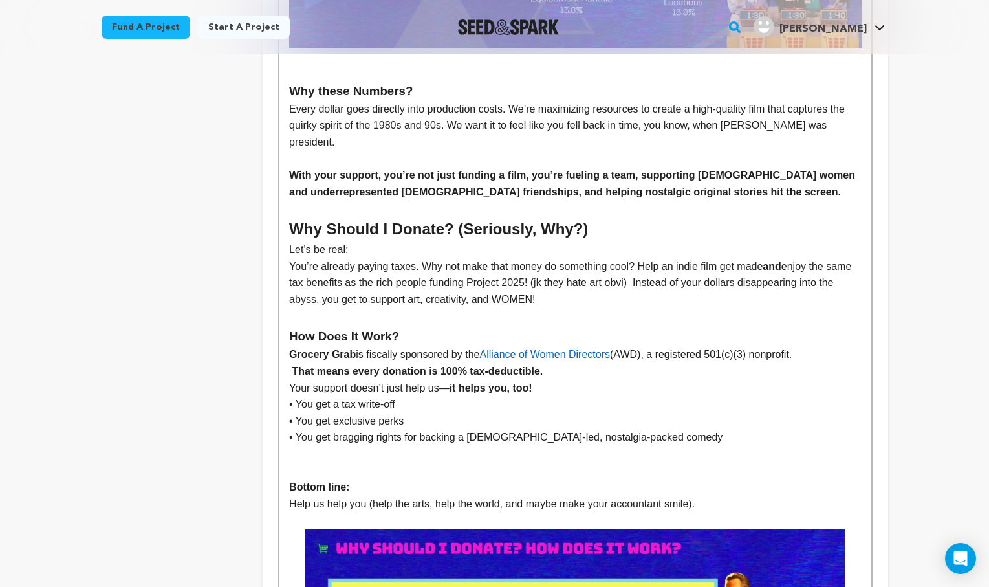
click at [433, 413] on p "• You get exclusive perks" at bounding box center [575, 421] width 572 height 17
click at [544, 413] on p "• You get exclusive perks (from our sponsors Joolies dates!" at bounding box center [575, 421] width 572 height 17
click at [581, 413] on p "• You get exclusive perks (from our sponsors Joolies Dates!" at bounding box center [575, 421] width 572 height 17
click at [502, 413] on p "• You get exclusive perks (from our sponsors Joolies Dates, Sanzo, and Z&Z)" at bounding box center [575, 421] width 572 height 17
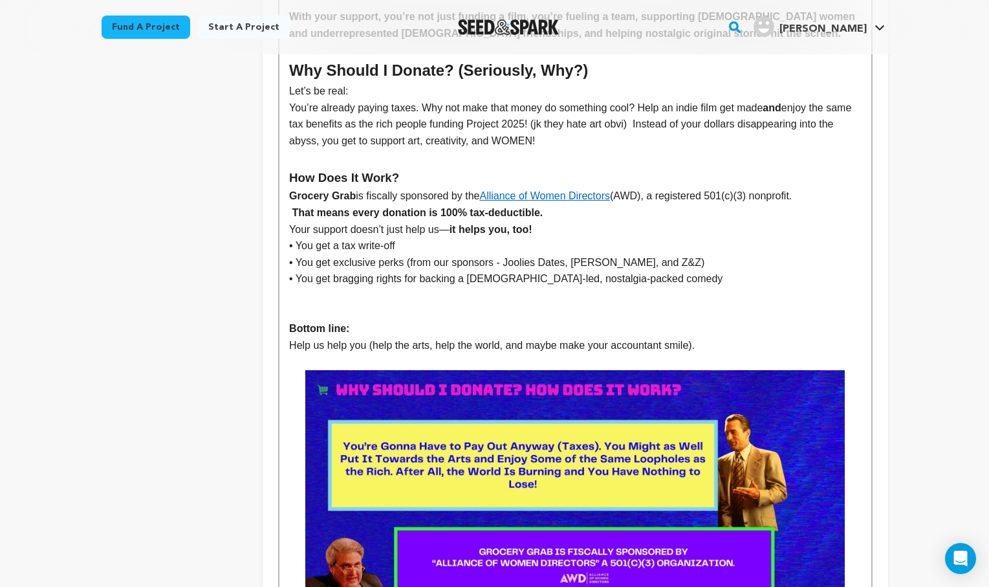
scroll to position [2316, 0]
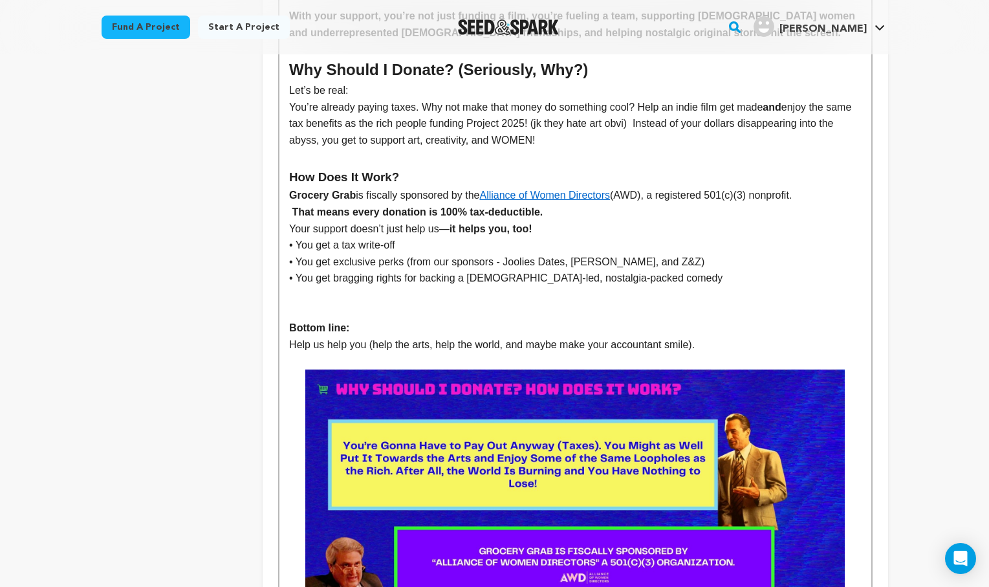
click at [596, 369] on img at bounding box center [574, 520] width 539 height 303
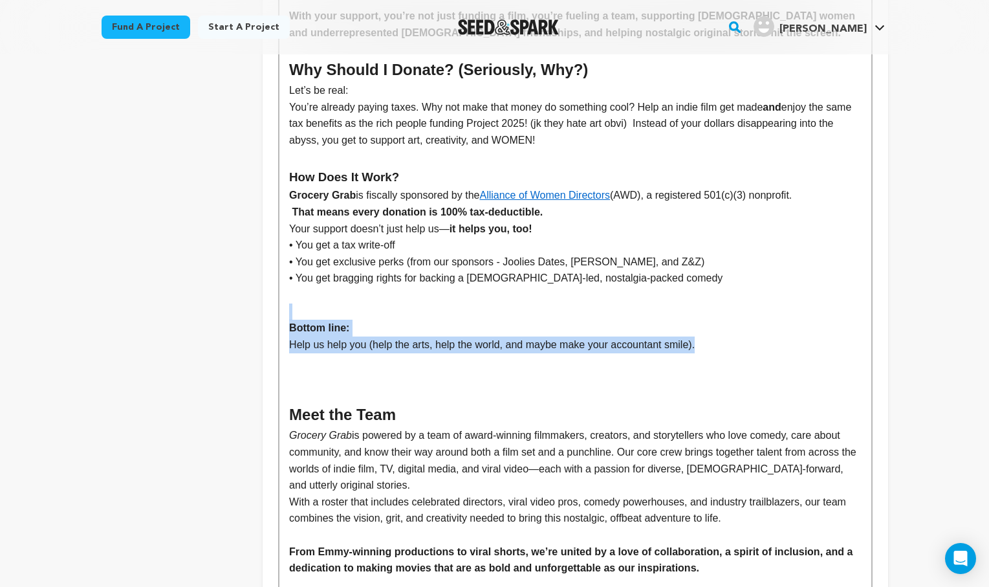
drag, startPoint x: 713, startPoint y: 274, endPoint x: 318, endPoint y: 242, distance: 396.4
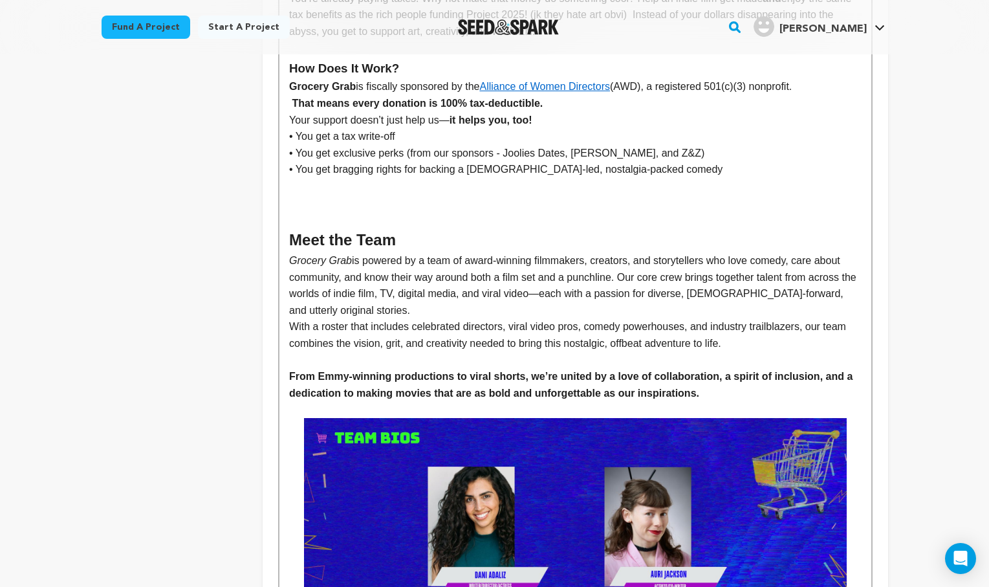
scroll to position [2430, 0]
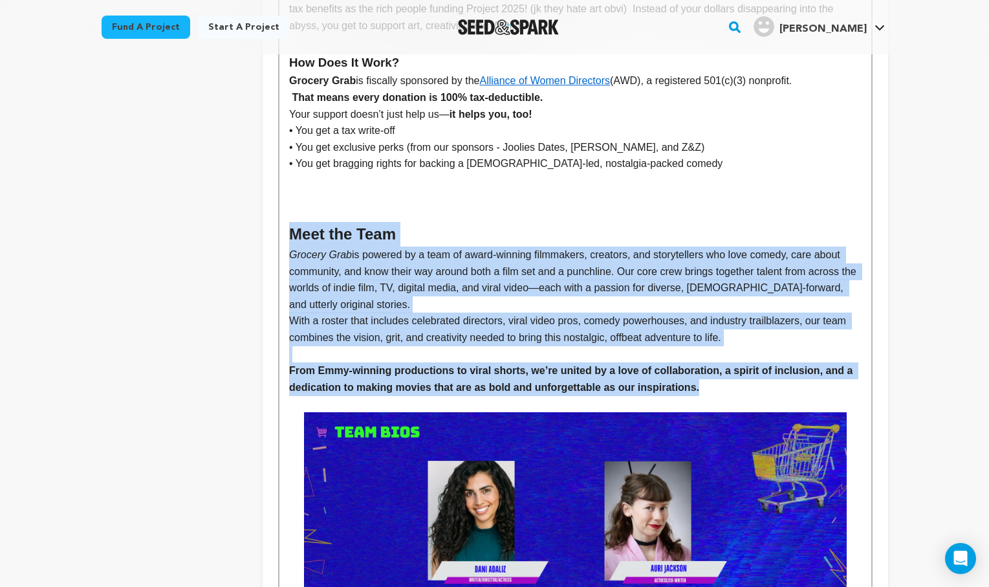
drag, startPoint x: 714, startPoint y: 312, endPoint x: 296, endPoint y: 157, distance: 446.3
copy div "Meet the Team Grocery Grab is powered by a team of award-winning filmmakers, cr…"
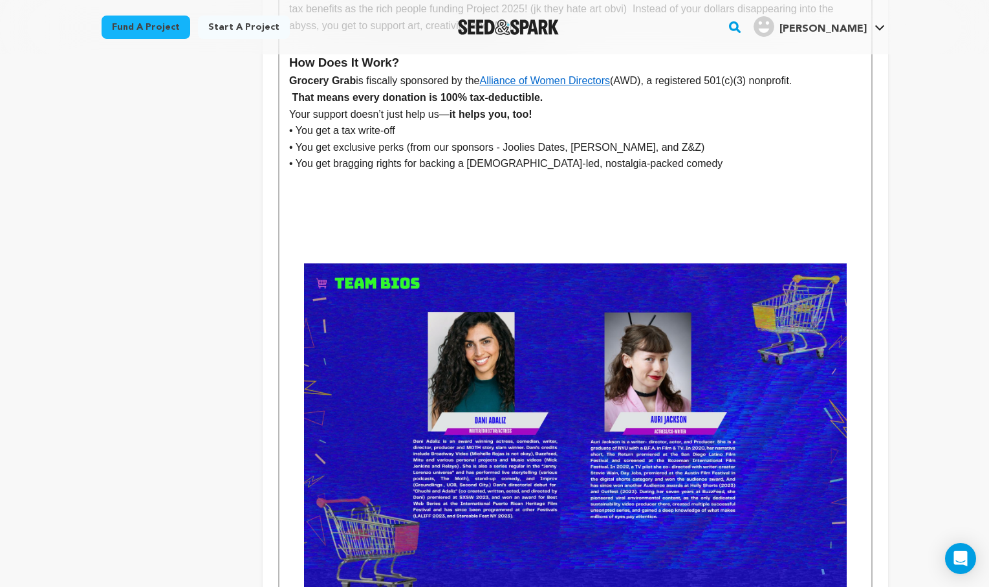
click at [424, 263] on img at bounding box center [575, 415] width 543 height 305
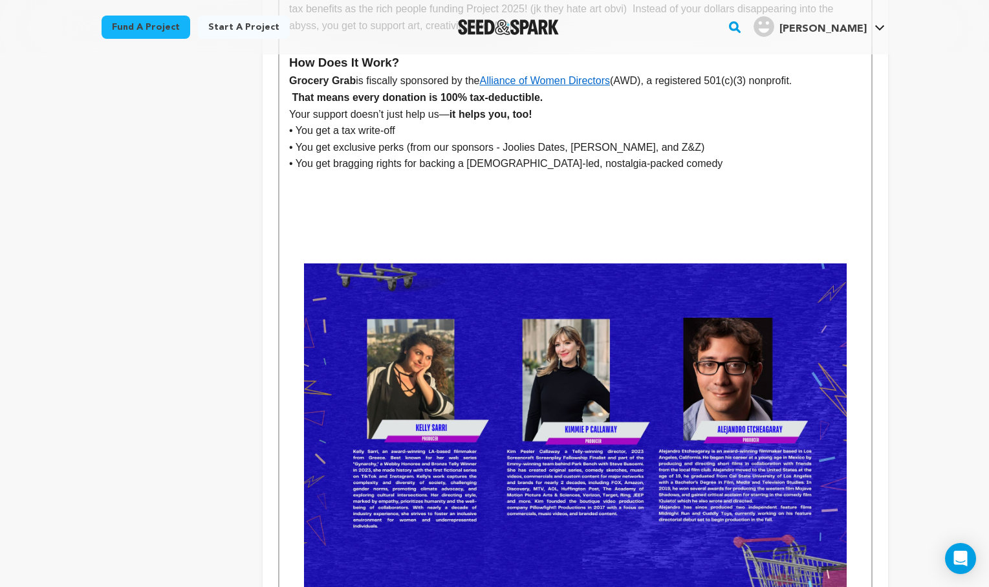
click at [535, 263] on img at bounding box center [575, 415] width 543 height 305
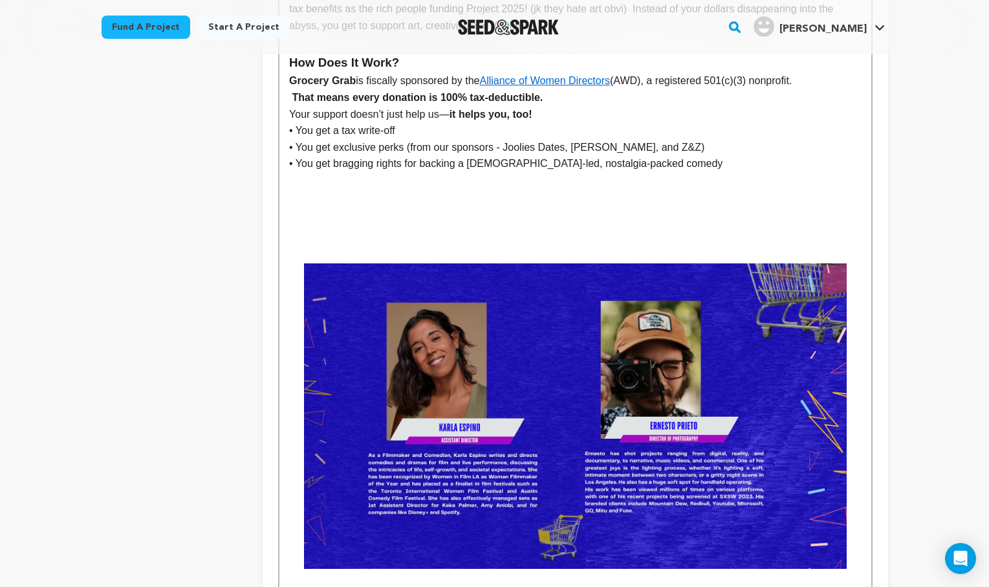
click at [523, 263] on img at bounding box center [575, 415] width 543 height 305
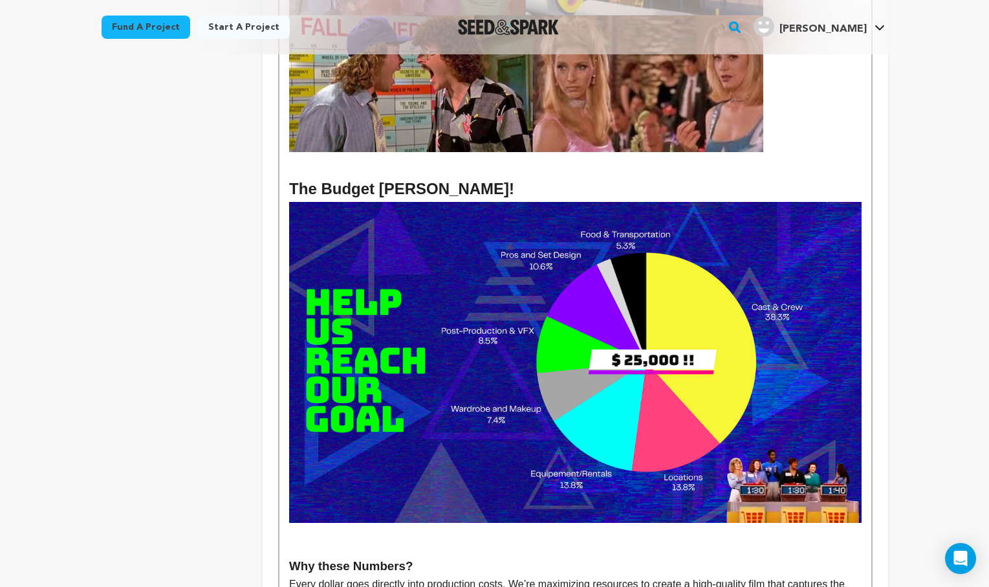
scroll to position [1721, 0]
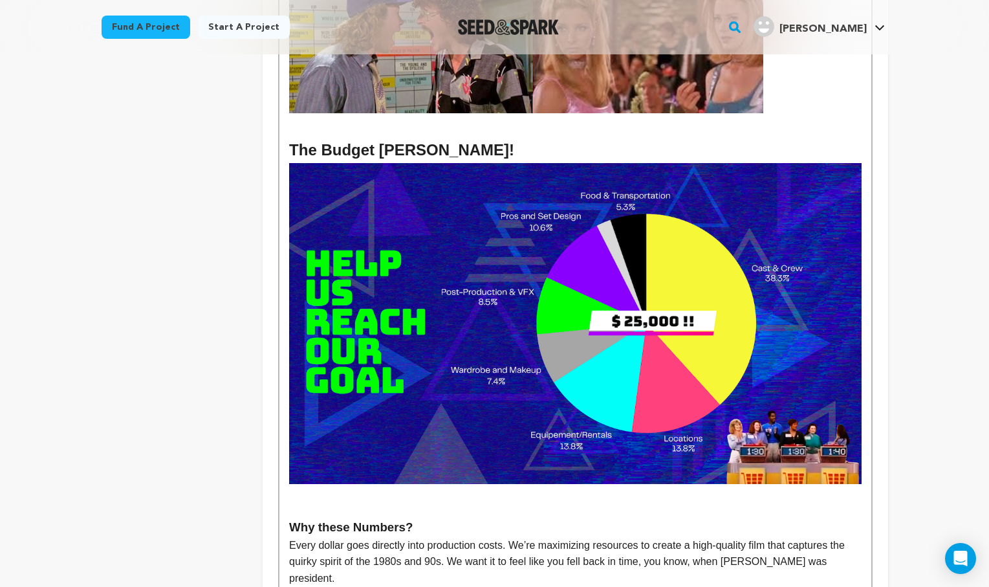
click at [803, 113] on h2 at bounding box center [575, 125] width 572 height 25
click at [794, 113] on h2 at bounding box center [575, 125] width 572 height 25
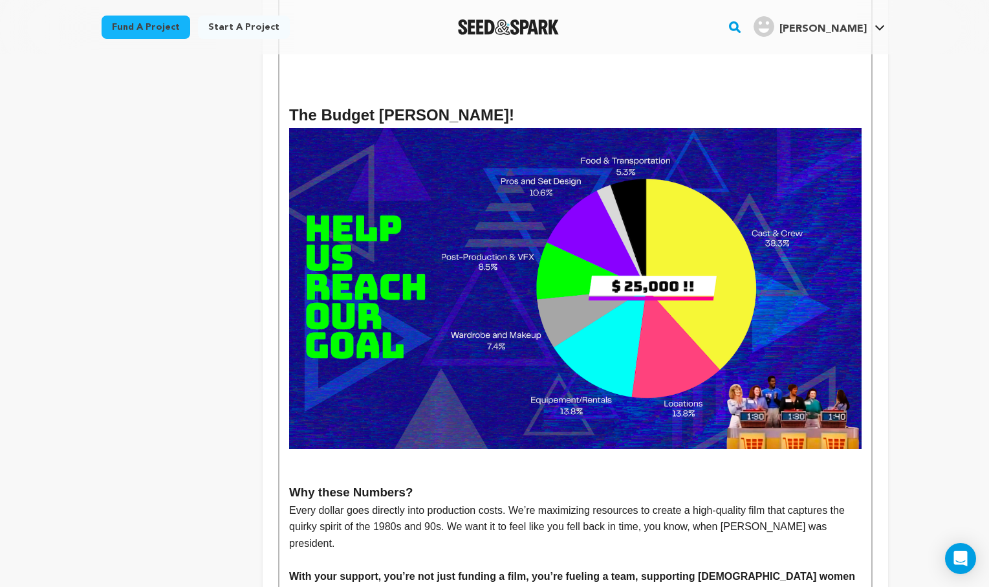
scroll to position [1477, 0]
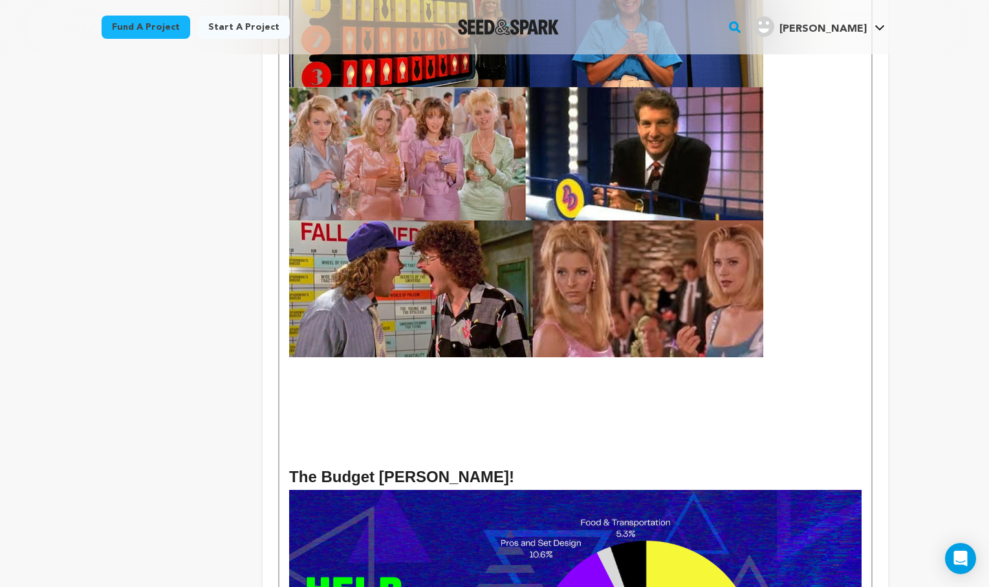
click at [299, 407] on p at bounding box center [575, 415] width 572 height 17
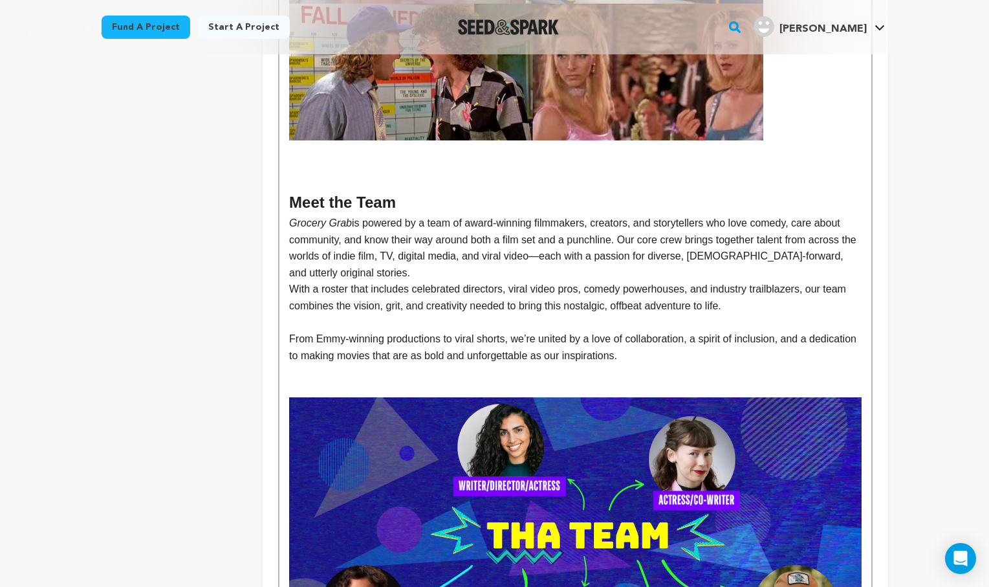
scroll to position [1695, 0]
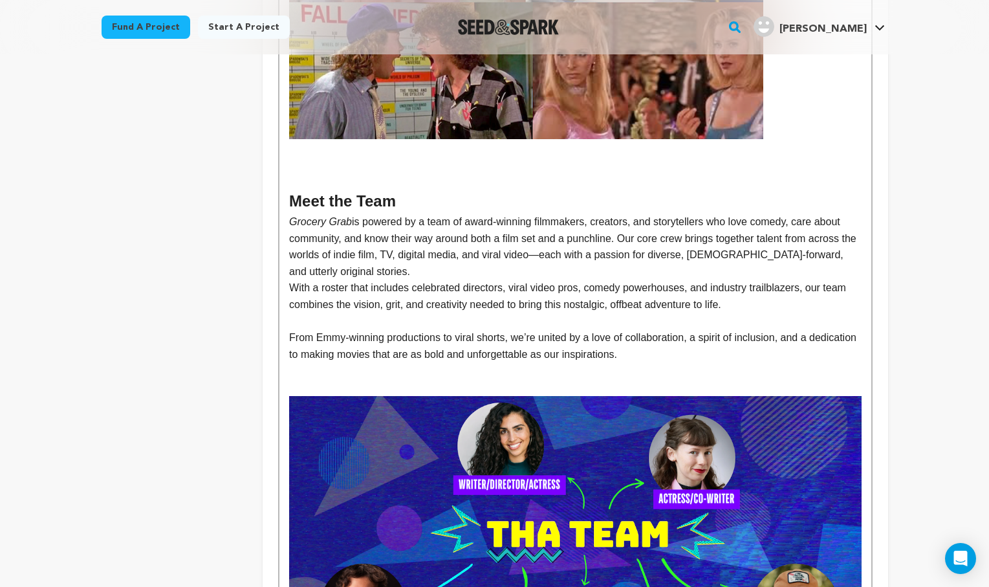
click at [294, 379] on p at bounding box center [575, 387] width 572 height 17
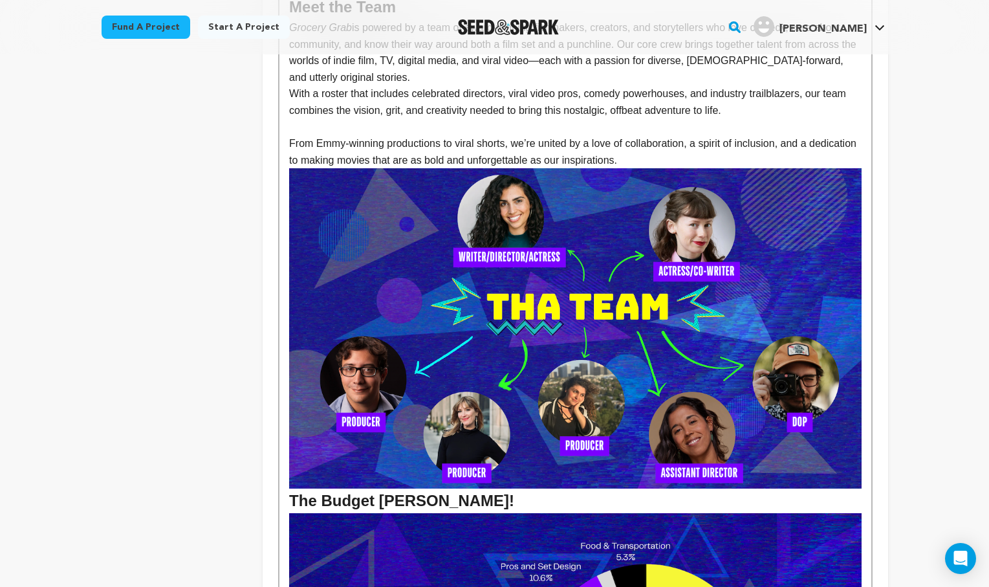
scroll to position [1891, 0]
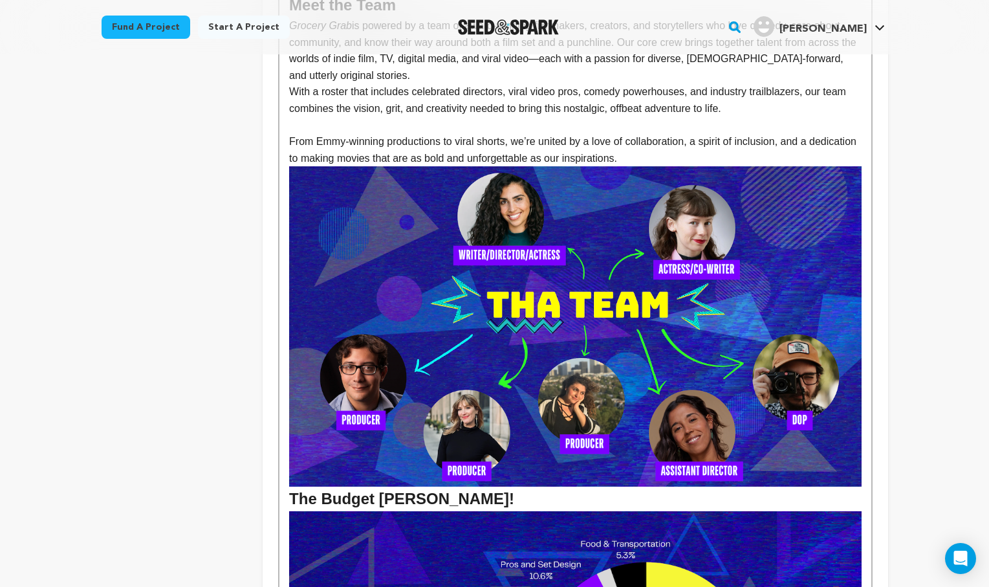
click at [865, 412] on div "GROCERY GRAB is a dark comedy about friendship, identity, and what happens when…" at bounding box center [574, 19] width 591 height 3065
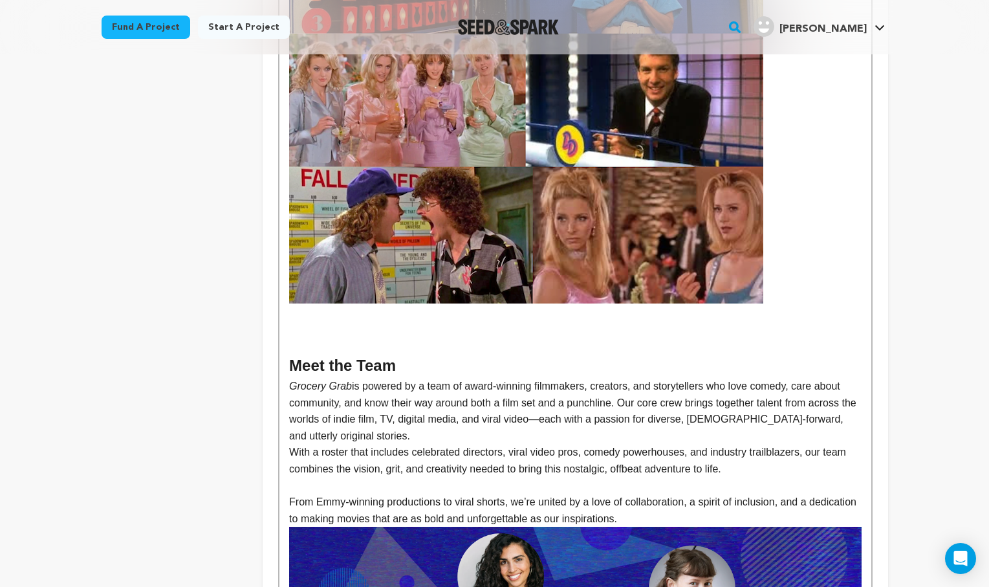
scroll to position [1539, 0]
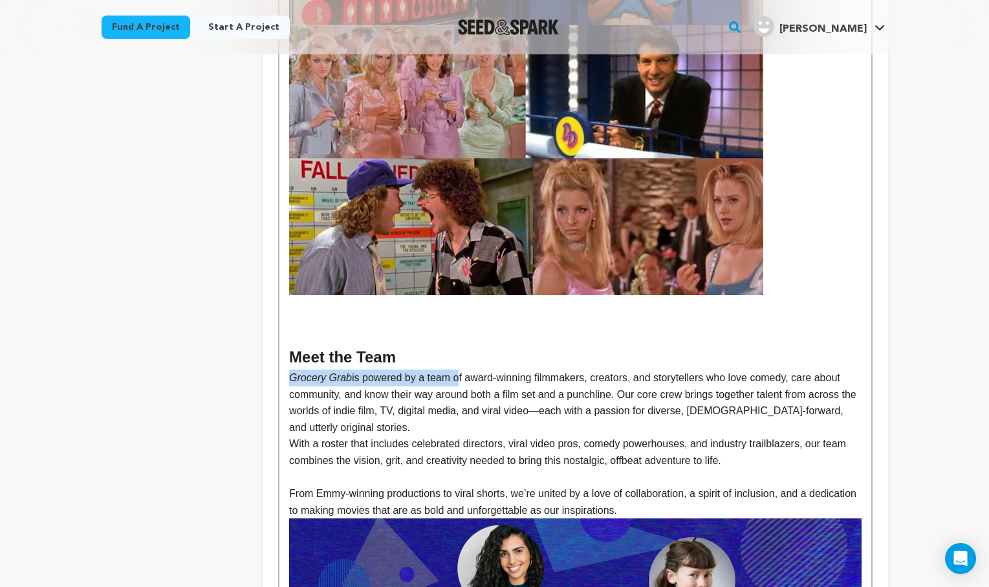
drag, startPoint x: 458, startPoint y: 331, endPoint x: 277, endPoint y: 329, distance: 180.4
click at [277, 329] on div "Tell your audience about this project This is what people will see when they sc…" at bounding box center [575, 403] width 625 height 3404
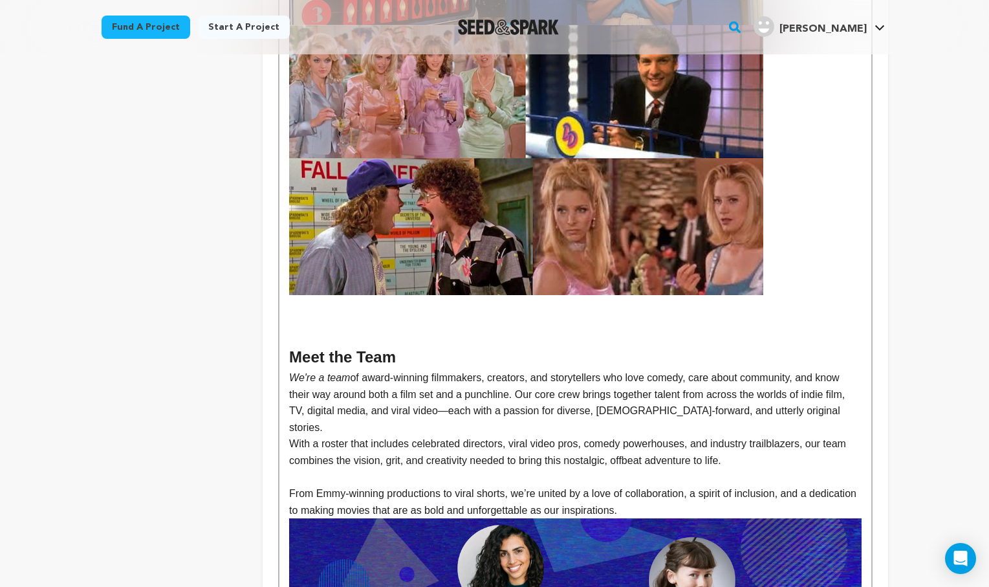
click at [392, 369] on p "We're a team of award-winning filmmakers, creators, and storytellers who love c…" at bounding box center [575, 402] width 572 height 66
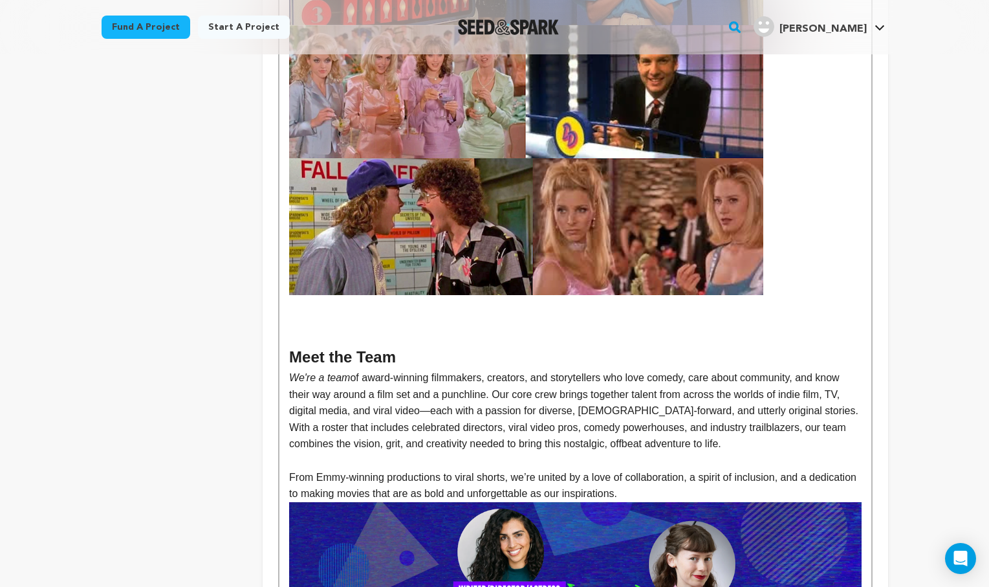
click at [562, 419] on p "With a roster that includes celebrated directors, viral video pros, comedy powe…" at bounding box center [575, 435] width 572 height 33
drag, startPoint x: 638, startPoint y: 347, endPoint x: 593, endPoint y: 345, distance: 44.7
click at [593, 369] on p "We're a team of award-winning filmmakers, creators, and storytellers who love c…" at bounding box center [575, 394] width 572 height 50
drag, startPoint x: 733, startPoint y: 345, endPoint x: 595, endPoint y: 349, distance: 138.4
click at [595, 369] on p "We're a team of award-winning filmmakers, creators, and storytellers who love c…" at bounding box center [575, 394] width 572 height 50
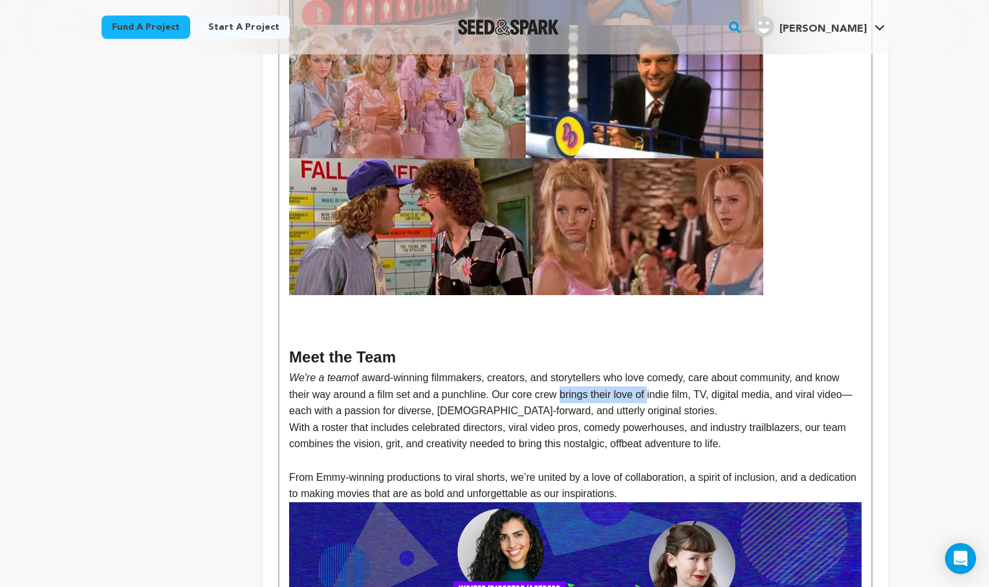
drag, startPoint x: 654, startPoint y: 347, endPoint x: 565, endPoint y: 346, distance: 89.2
click at [565, 369] on p "We're a team of award-winning filmmakers, creators, and storytellers who love c…" at bounding box center [575, 394] width 572 height 50
click at [603, 369] on p "We're a team of award-winning filmmakers, creators, and storytellers who love c…" at bounding box center [575, 394] width 572 height 50
click at [323, 369] on p "We're a team of award-winning filmmakers, creators, and storytellers who love c…" at bounding box center [575, 394] width 572 height 50
click at [447, 419] on p "With a roster that includes celebrated directors, viral video pros, comedy powe…" at bounding box center [575, 435] width 572 height 33
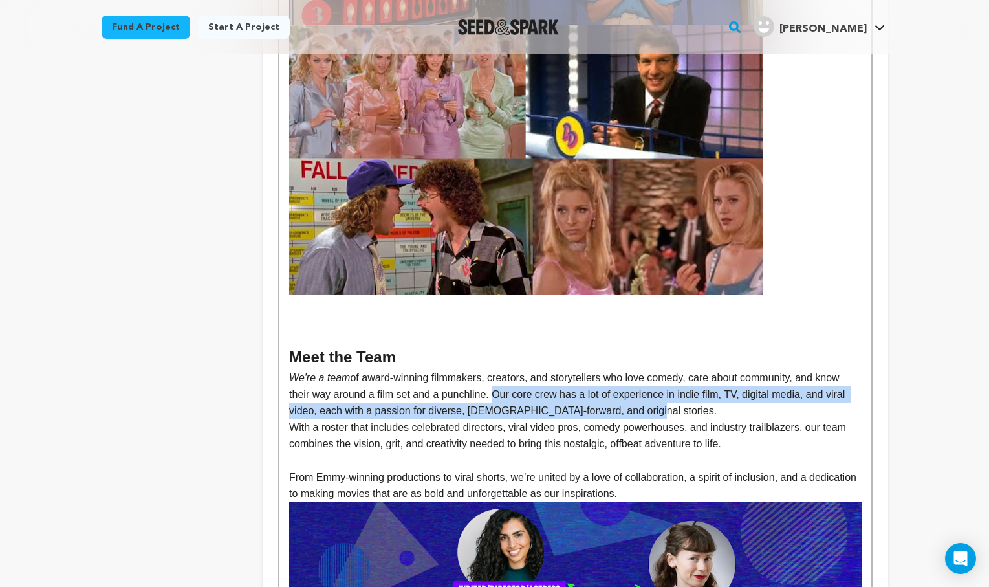
drag, startPoint x: 648, startPoint y: 359, endPoint x: 496, endPoint y: 345, distance: 152.6
click at [496, 369] on p "We're a team of award-winning filmmakers, creators, and storytellers who love c…" at bounding box center [575, 394] width 572 height 50
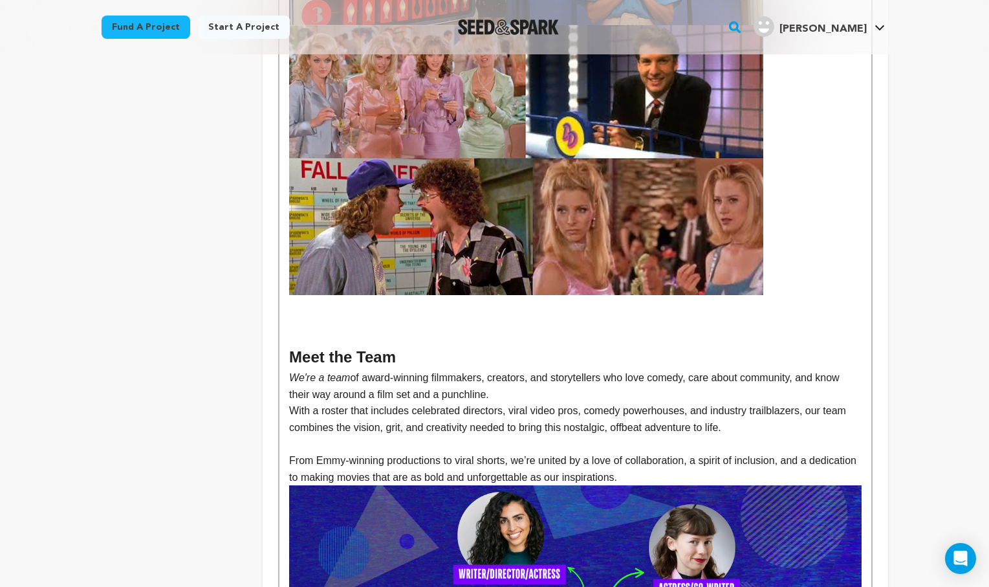
click at [287, 363] on div "GROCERY GRAB is a dark comedy about friendship, identity, and what happens when…" at bounding box center [574, 425] width 591 height 3173
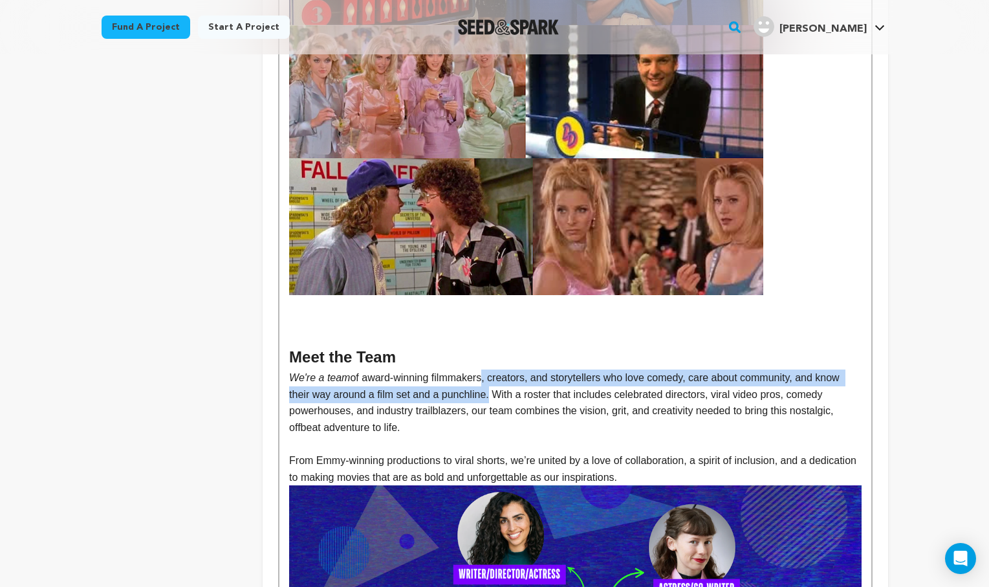
drag, startPoint x: 491, startPoint y: 348, endPoint x: 488, endPoint y: 330, distance: 18.4
click at [488, 369] on p "We're a team of award-winning filmmakers, creators, and storytellers who love c…" at bounding box center [575, 402] width 572 height 66
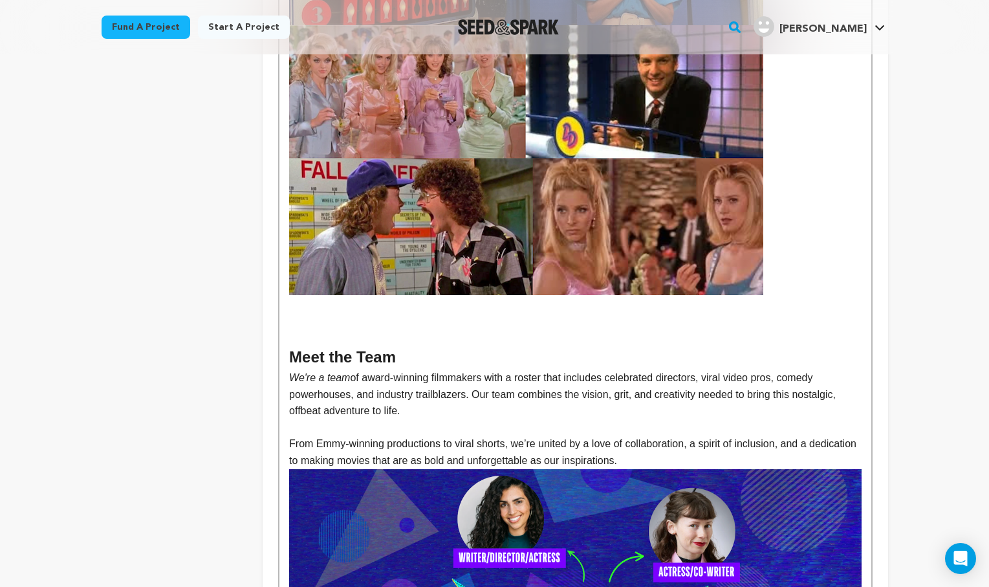
click at [636, 369] on p "We're a team of award-winning filmmakers with a roster that includes celebrated…" at bounding box center [575, 394] width 572 height 50
click at [330, 369] on p "We're a team of award-winning filmmakers with a roster that includes celebrated…" at bounding box center [575, 394] width 572 height 50
click at [413, 369] on p "We're a team of award-winning filmmakers with a roster that includes celebrated…" at bounding box center [575, 394] width 572 height 50
drag, startPoint x: 518, startPoint y: 398, endPoint x: 305, endPoint y: 387, distance: 213.7
click at [305, 387] on div "GROCERY GRAB is a dark comedy about friendship, identity, and what happens when…" at bounding box center [574, 417] width 591 height 3156
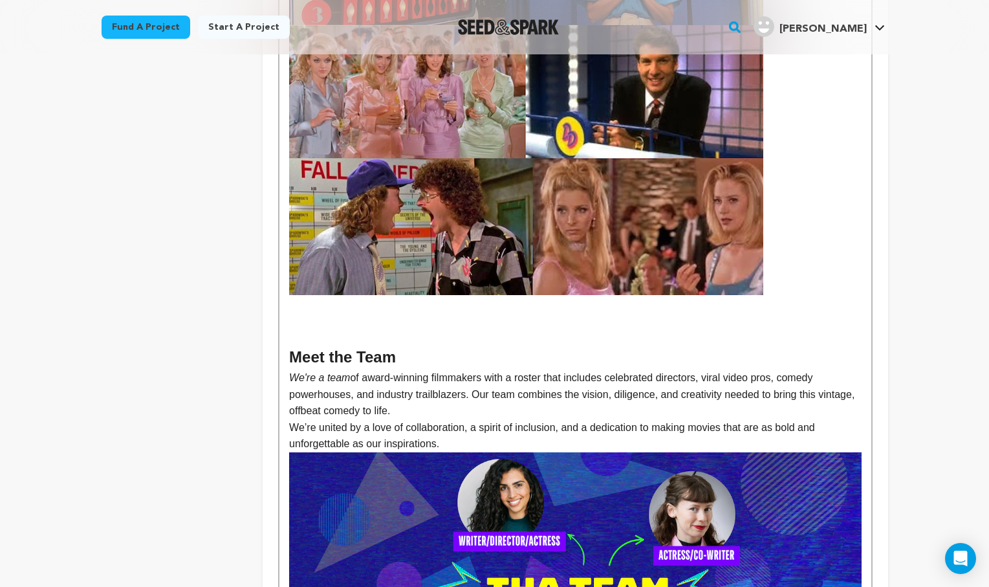
click at [461, 419] on p "We’re united by a love of collaboration, a spirit of inclusion, and a dedicatio…" at bounding box center [575, 435] width 572 height 33
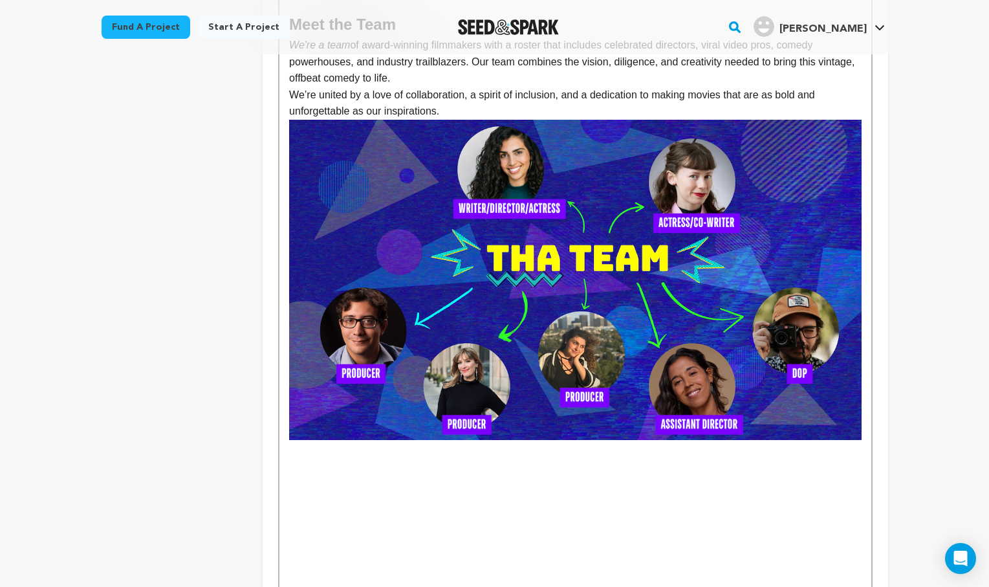
scroll to position [1850, 0]
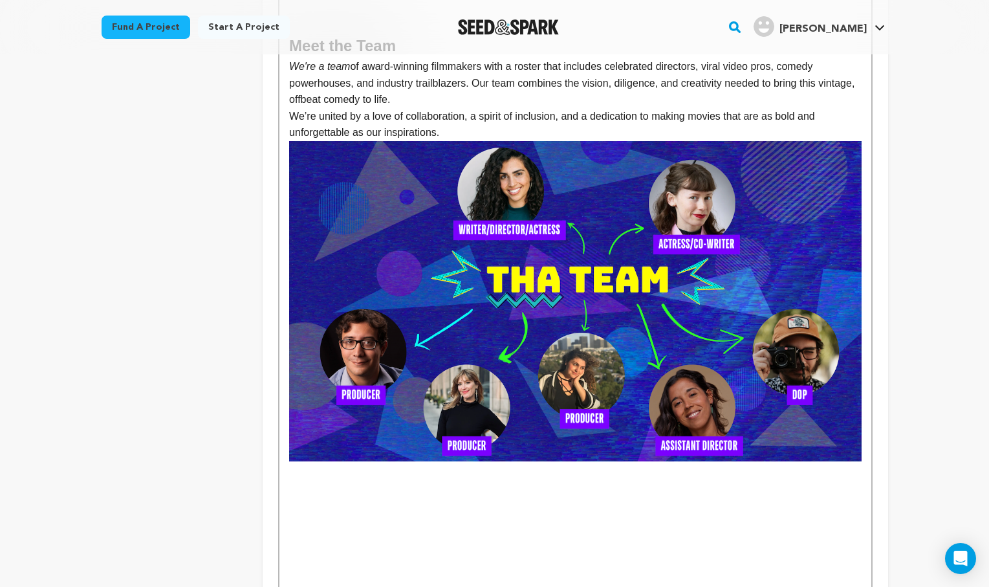
click at [462, 477] on p at bounding box center [575, 485] width 572 height 17
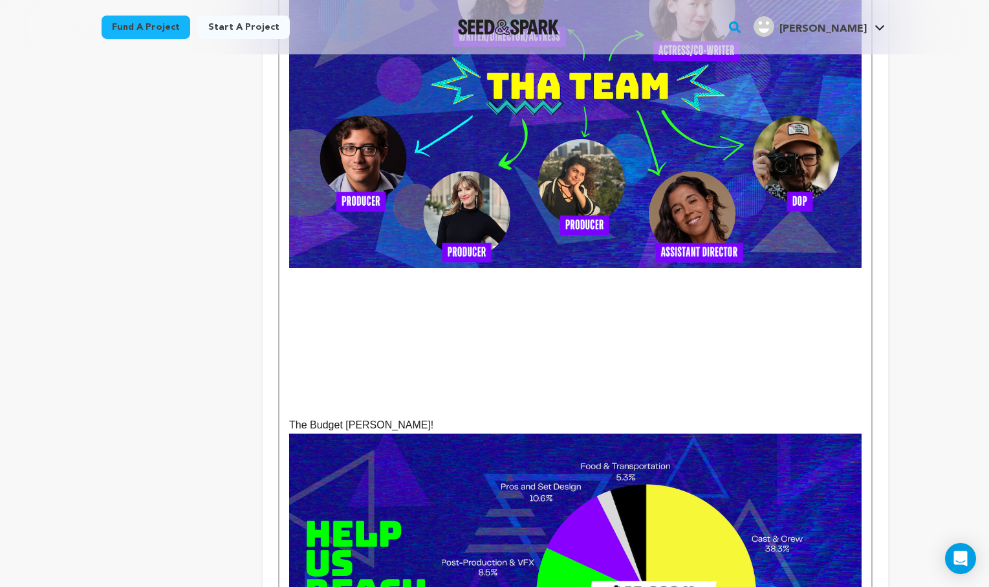
scroll to position [2017, 0]
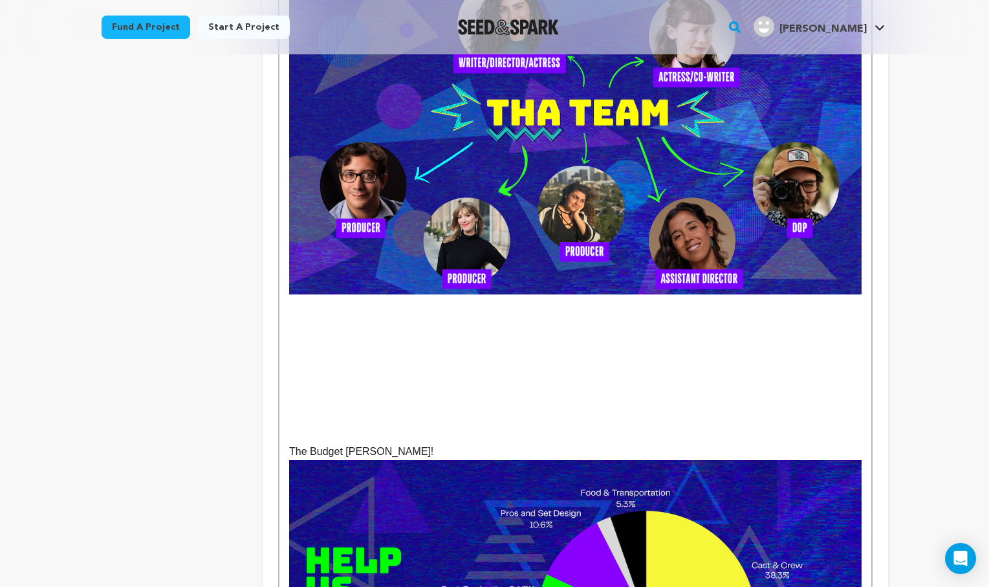
click at [338, 327] on p at bounding box center [575, 335] width 572 height 17
click at [306, 294] on p at bounding box center [575, 302] width 572 height 17
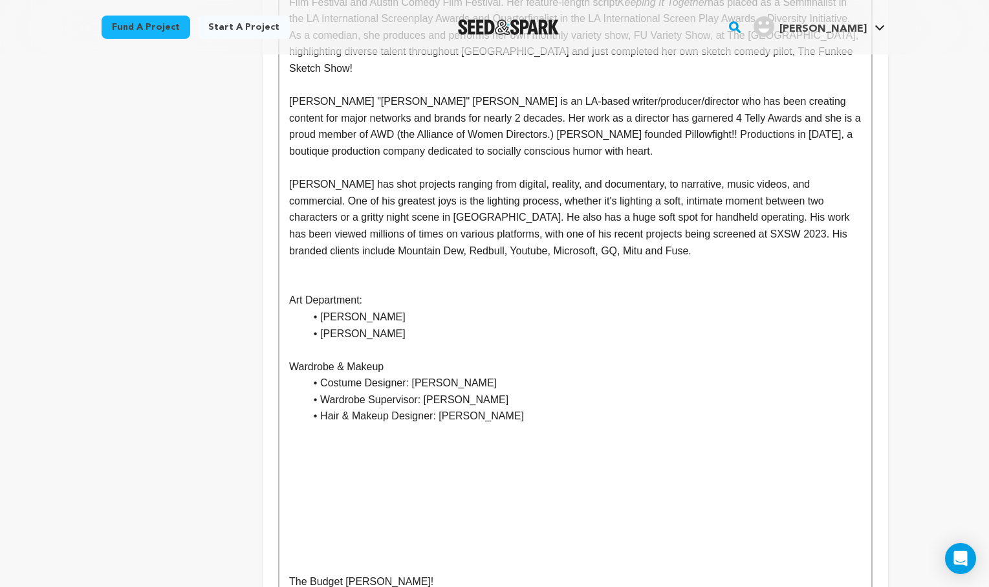
scroll to position [3027, 0]
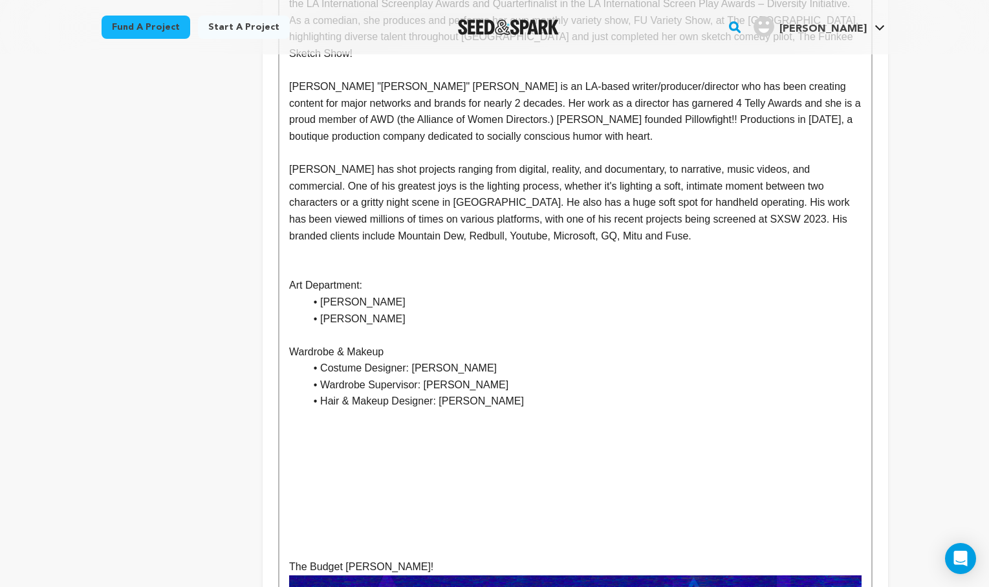
click at [341, 525] on p at bounding box center [575, 533] width 572 height 17
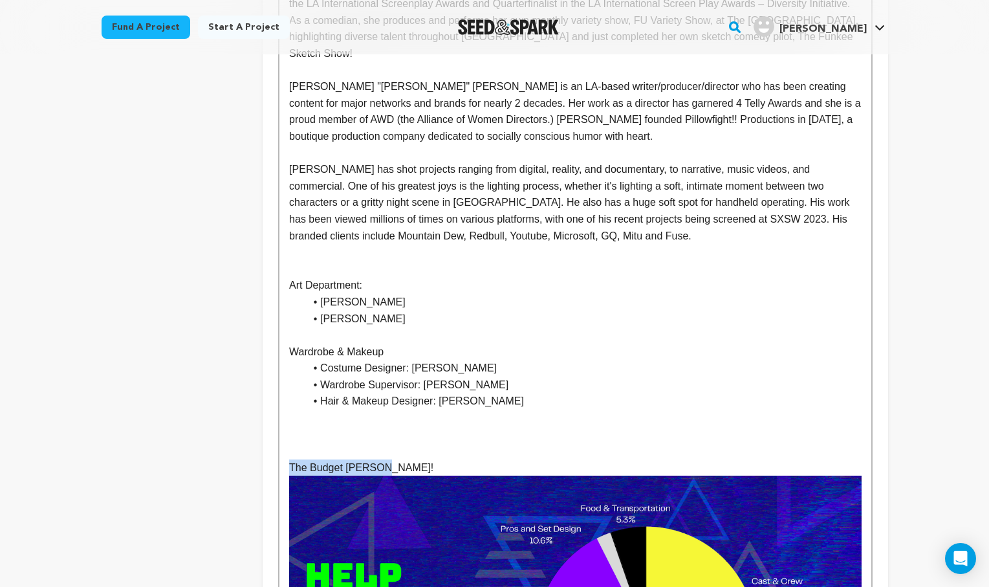
drag, startPoint x: 383, startPoint y: 343, endPoint x: 272, endPoint y: 338, distance: 111.3
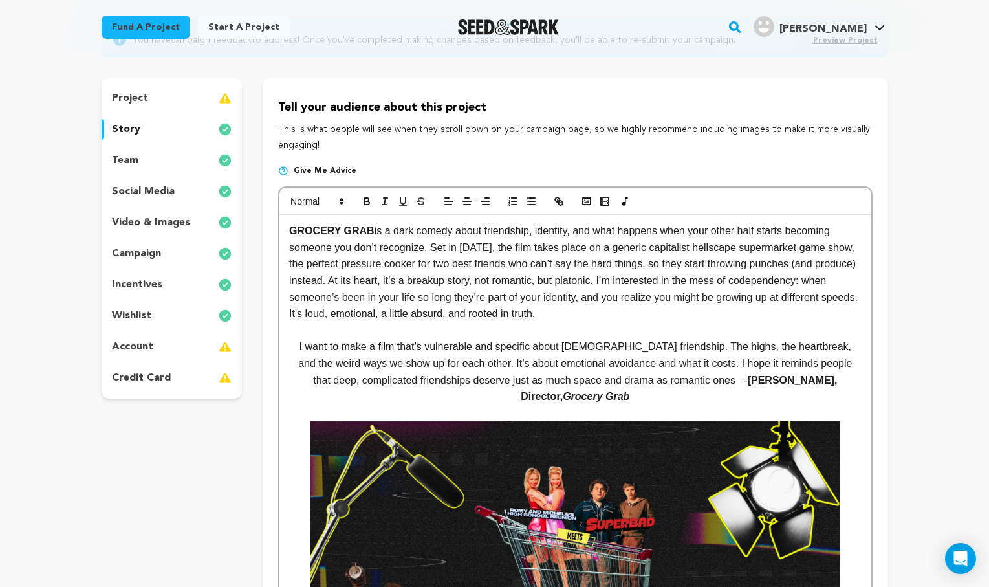
scroll to position [143, 0]
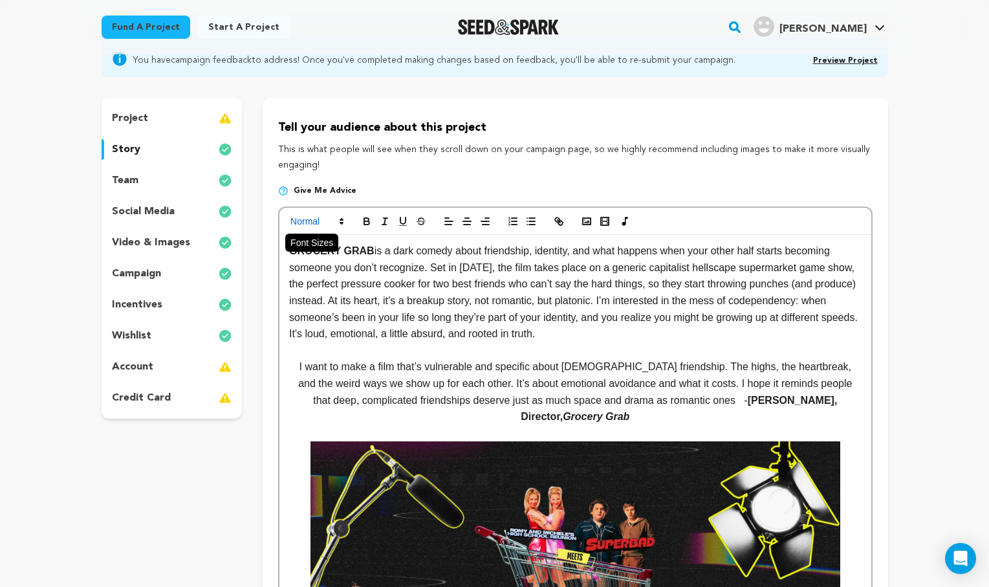
click at [327, 221] on span at bounding box center [316, 221] width 63 height 16
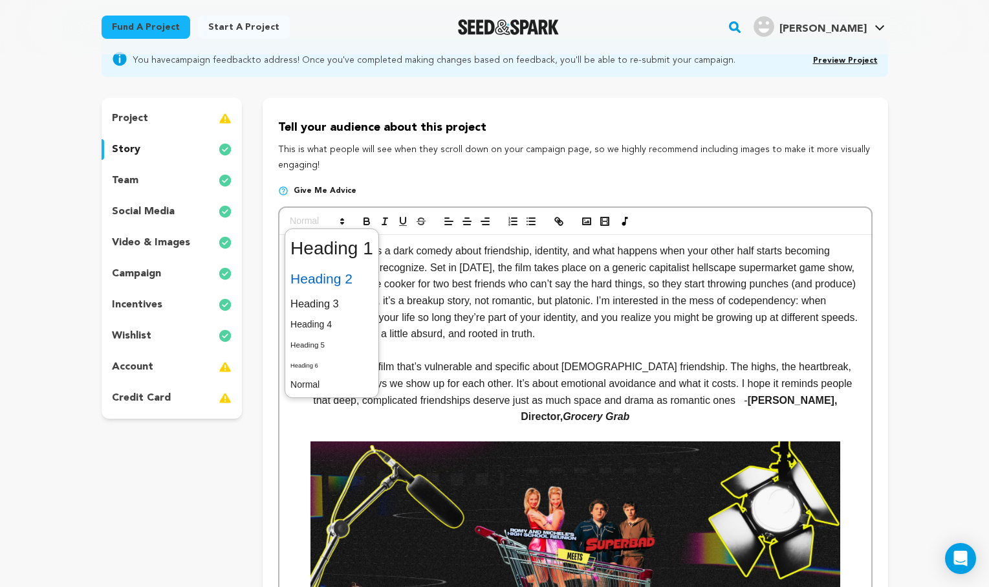
click at [341, 276] on span at bounding box center [331, 278] width 83 height 27
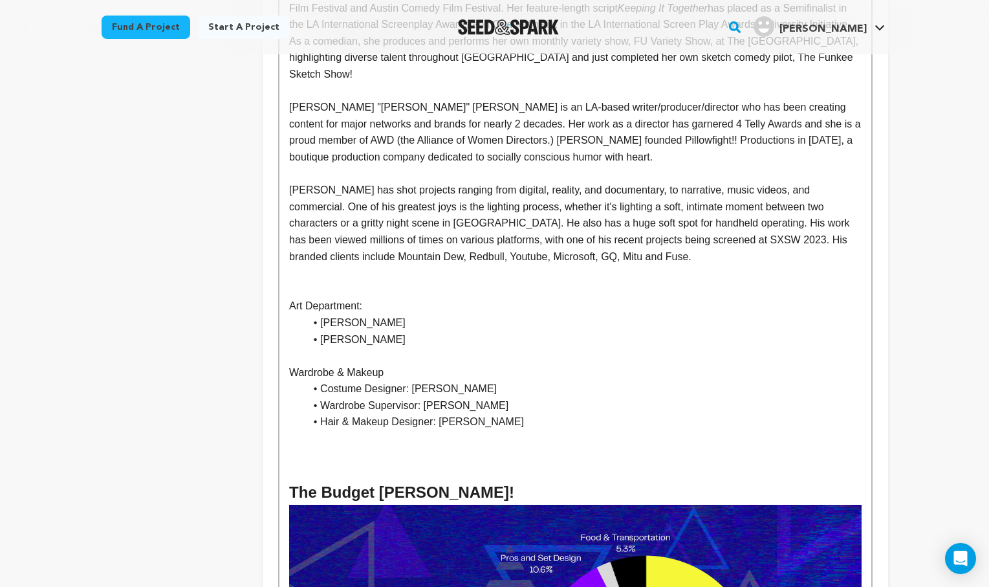
click at [489, 463] on p at bounding box center [575, 471] width 572 height 17
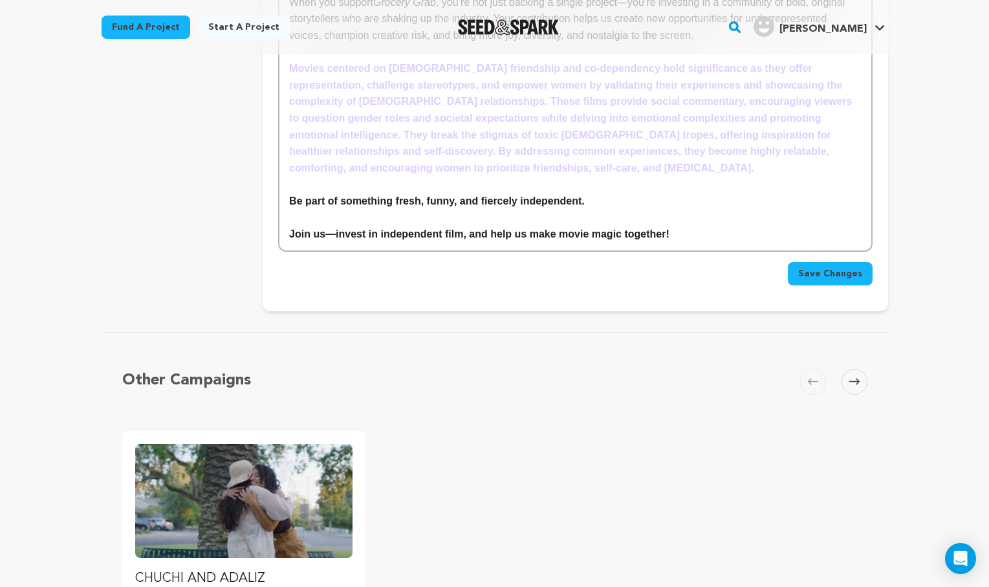
scroll to position [4123, 0]
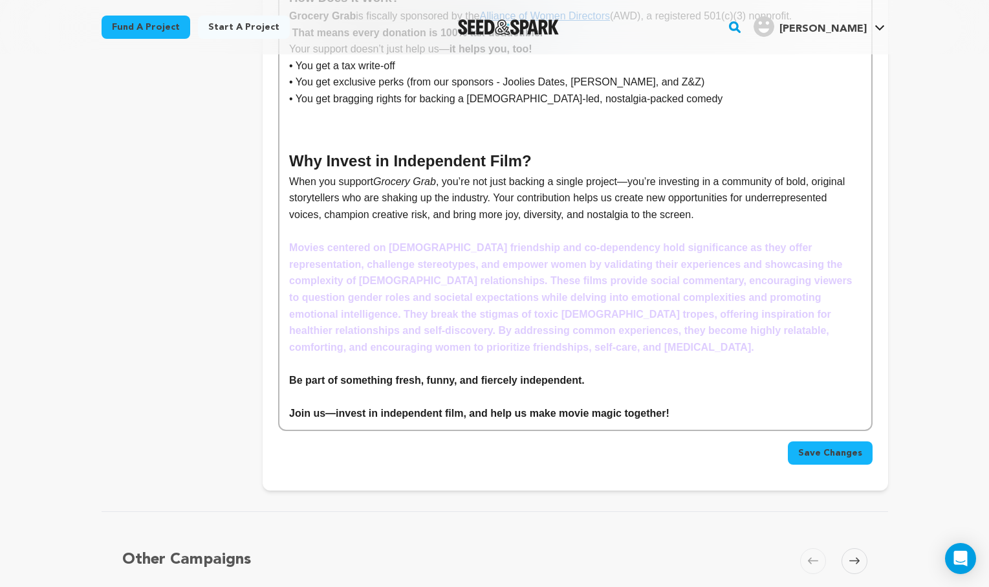
click at [830, 446] on span "Save Changes" at bounding box center [830, 452] width 64 height 13
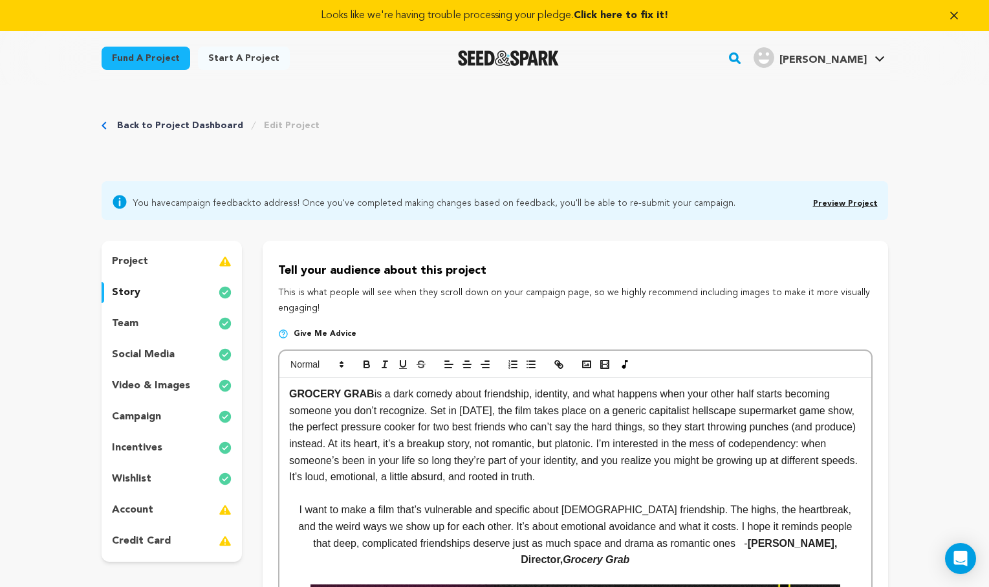
scroll to position [0, 0]
click at [847, 204] on link "Preview Project" at bounding box center [845, 204] width 65 height 8
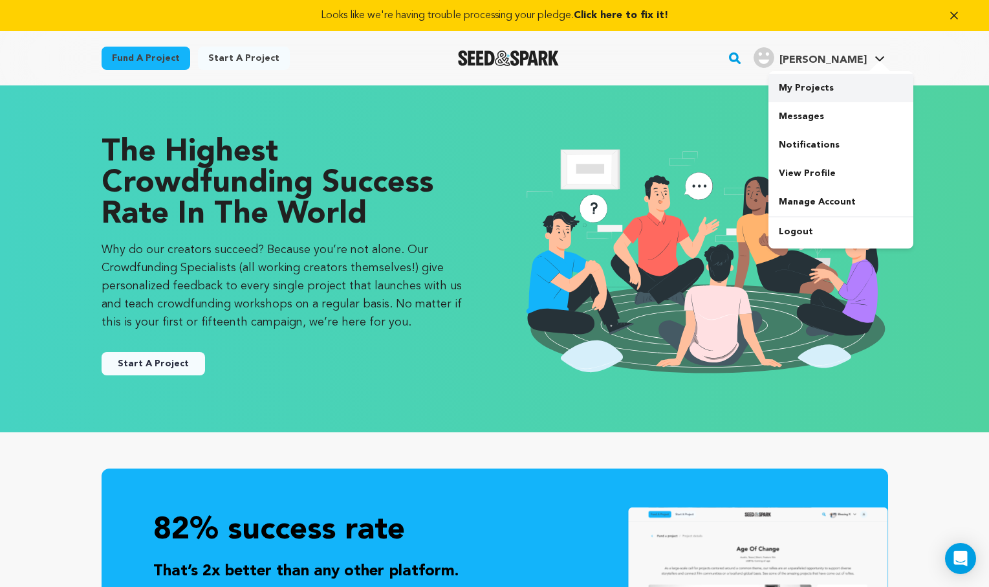
click at [807, 84] on link "My Projects" at bounding box center [840, 88] width 145 height 28
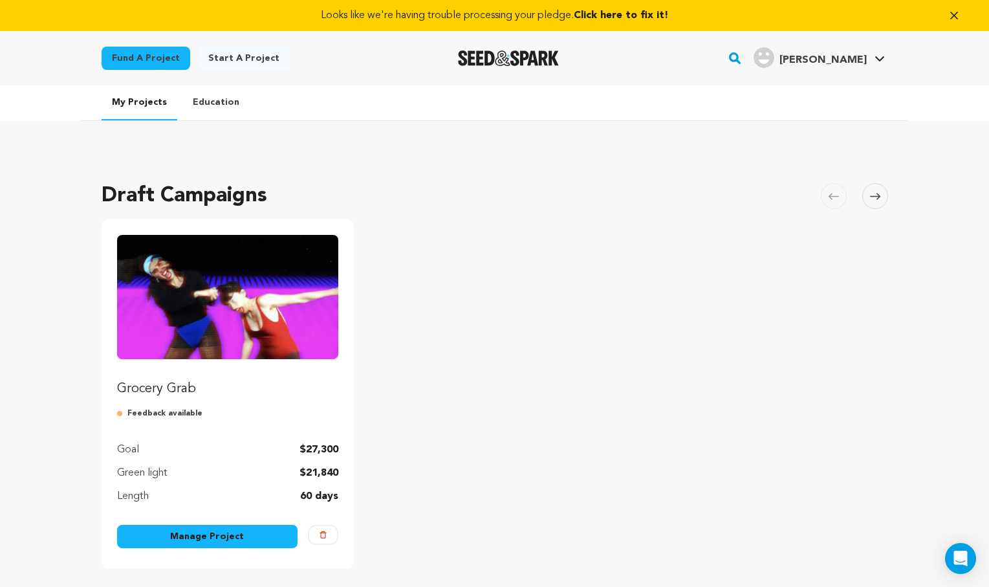
click at [237, 539] on link "Manage Project" at bounding box center [207, 535] width 181 height 23
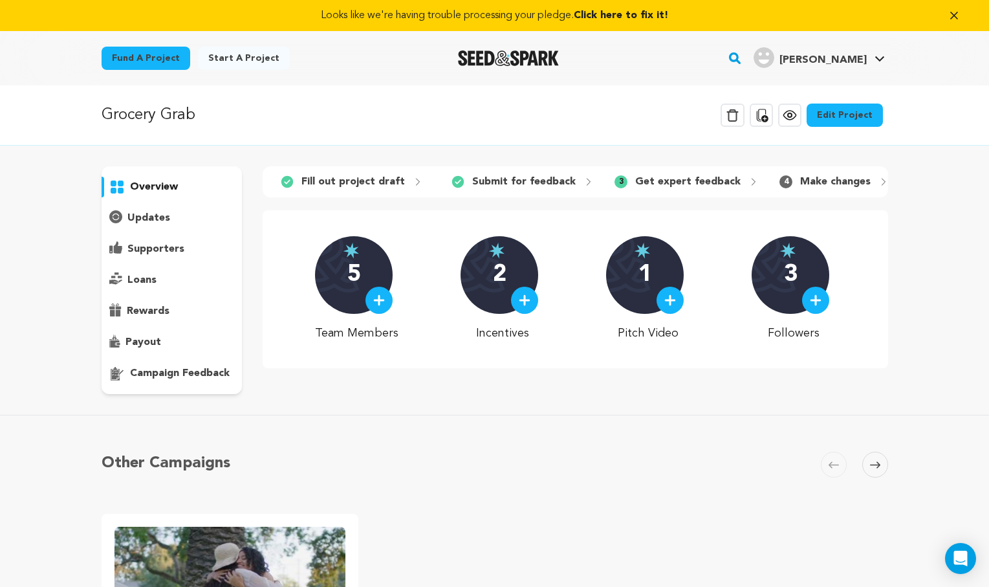
click at [360, 280] on p "5" at bounding box center [354, 275] width 14 height 26
click at [392, 304] on div at bounding box center [378, 299] width 27 height 27
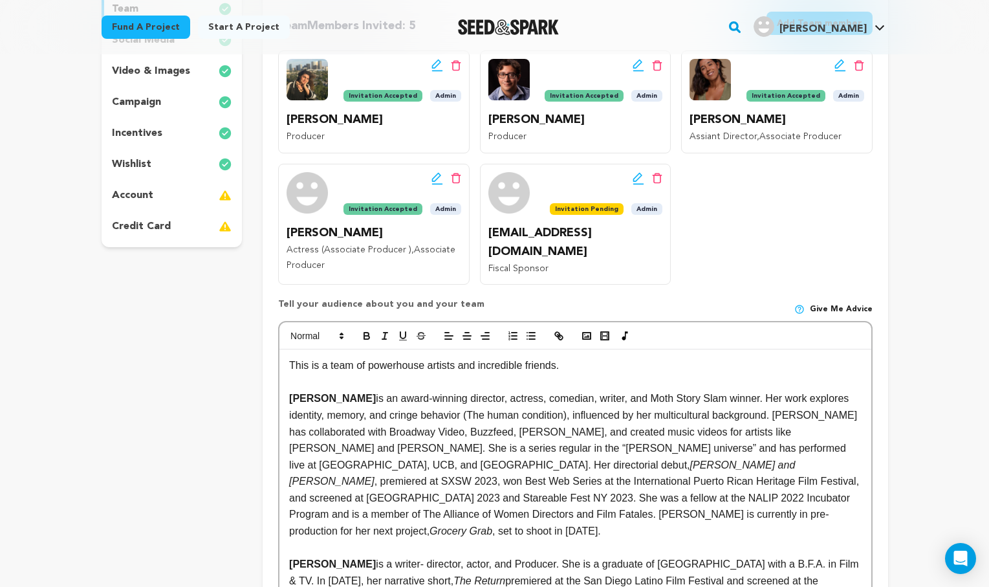
scroll to position [303, 0]
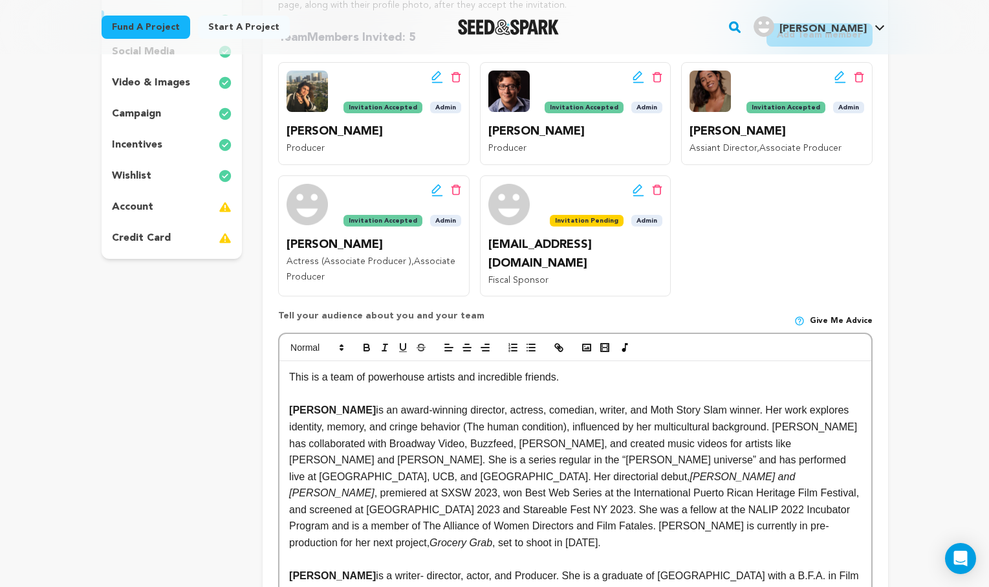
drag, startPoint x: 539, startPoint y: 415, endPoint x: 285, endPoint y: 365, distance: 259.0
copy div "This is a team of powerhouse artists and incredible friends. Dani Adaliz is an …"
